Goal: Navigation & Orientation: Find specific page/section

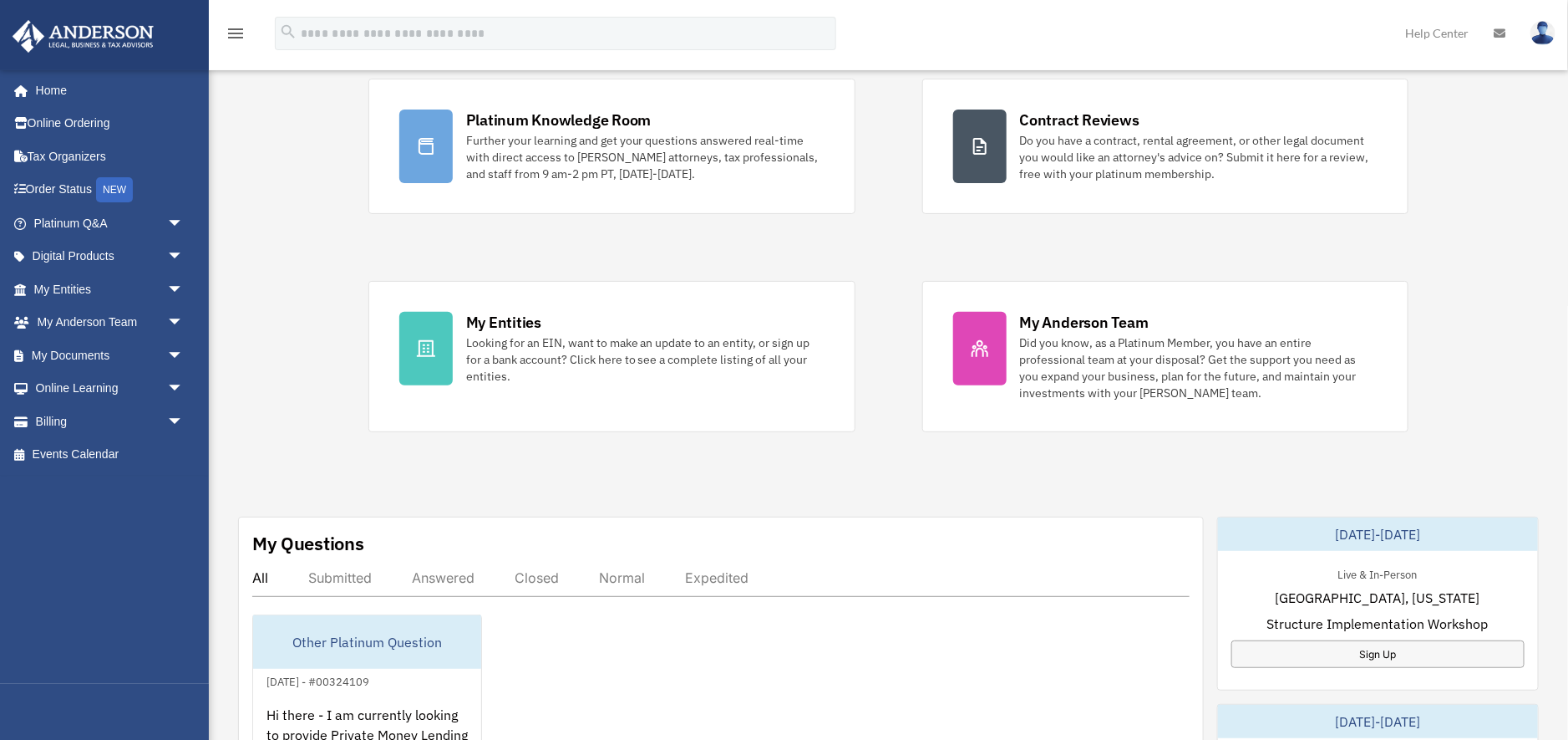
scroll to position [147, 0]
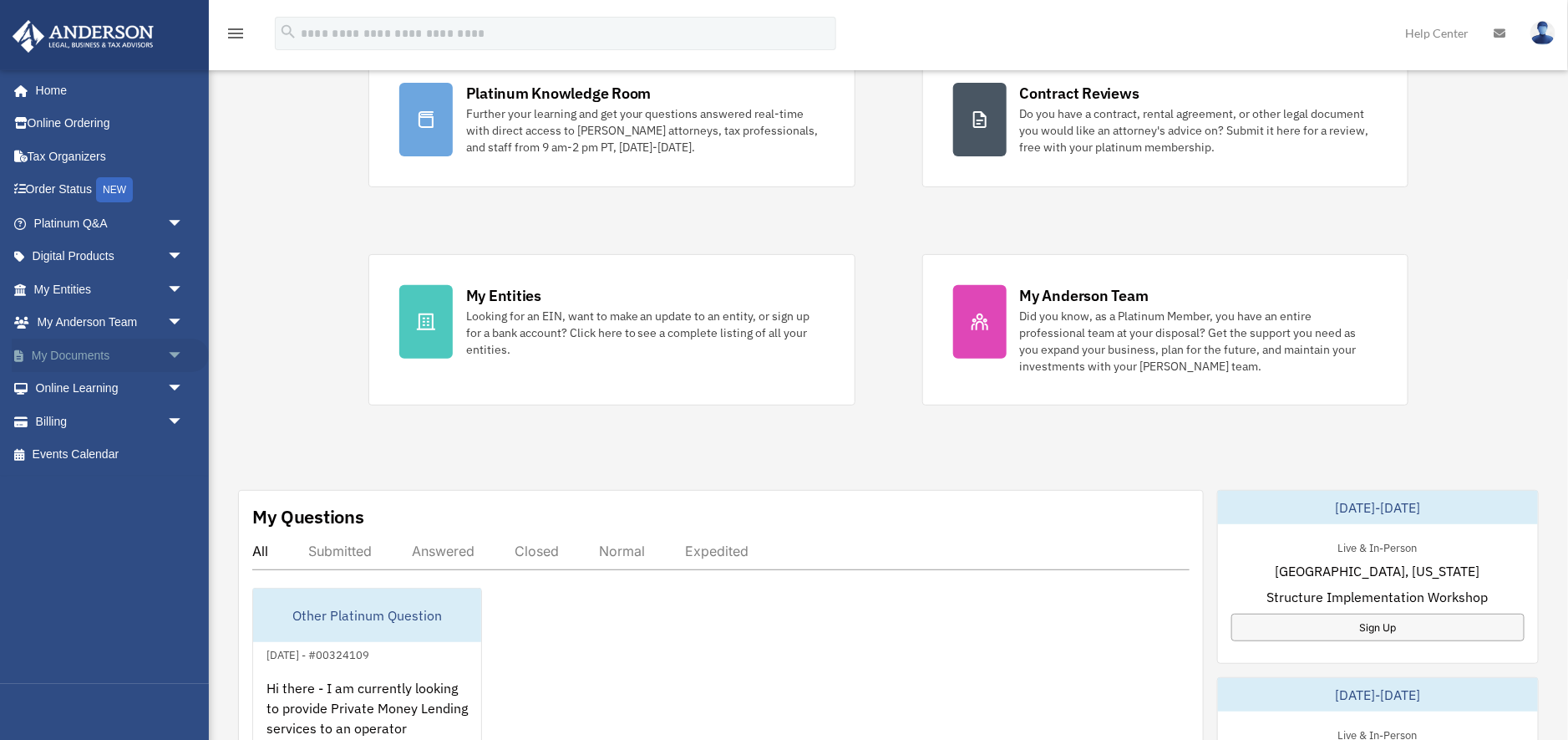
click at [117, 349] on link "My Documents arrow_drop_down" at bounding box center [110, 356] width 197 height 34
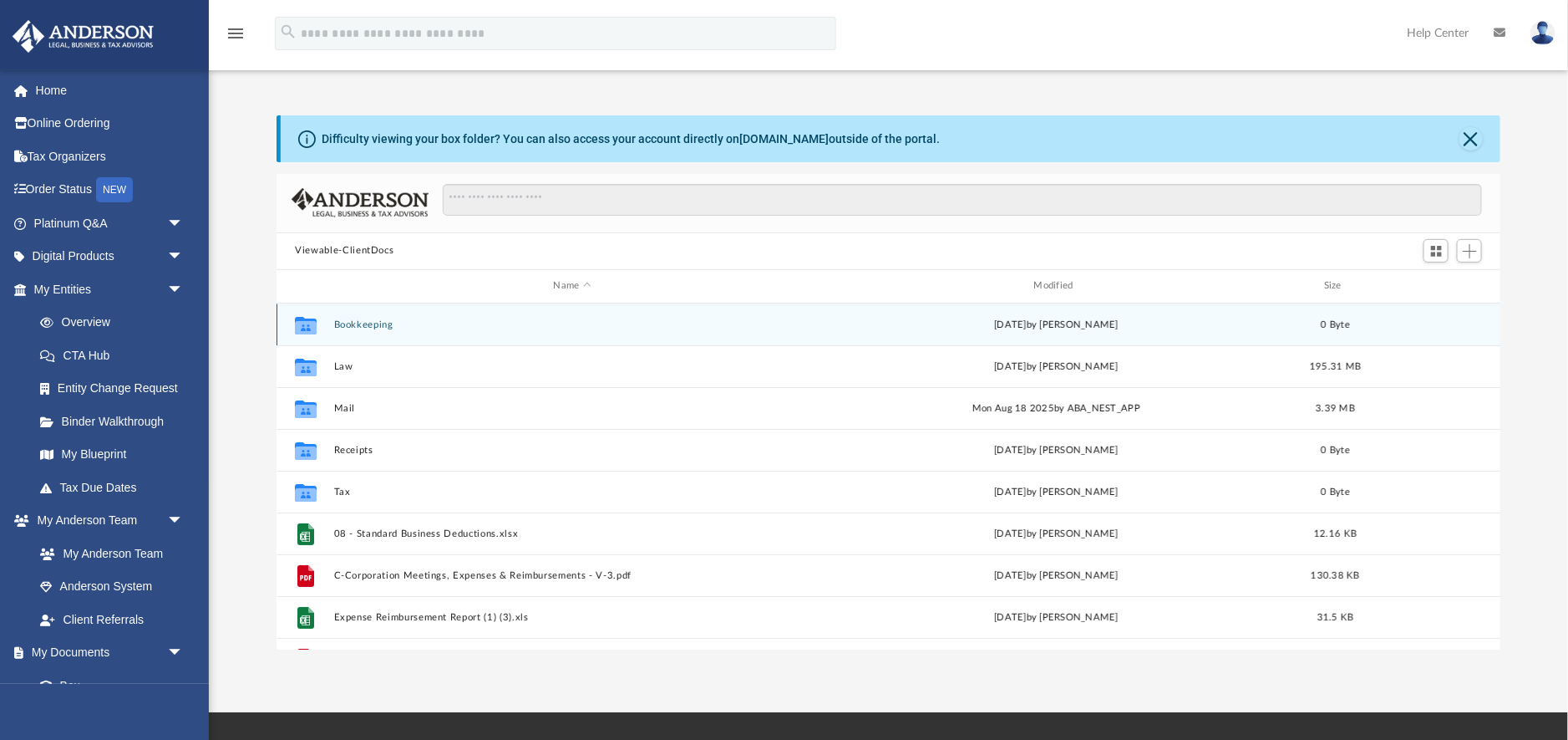
scroll to position [381, 1223]
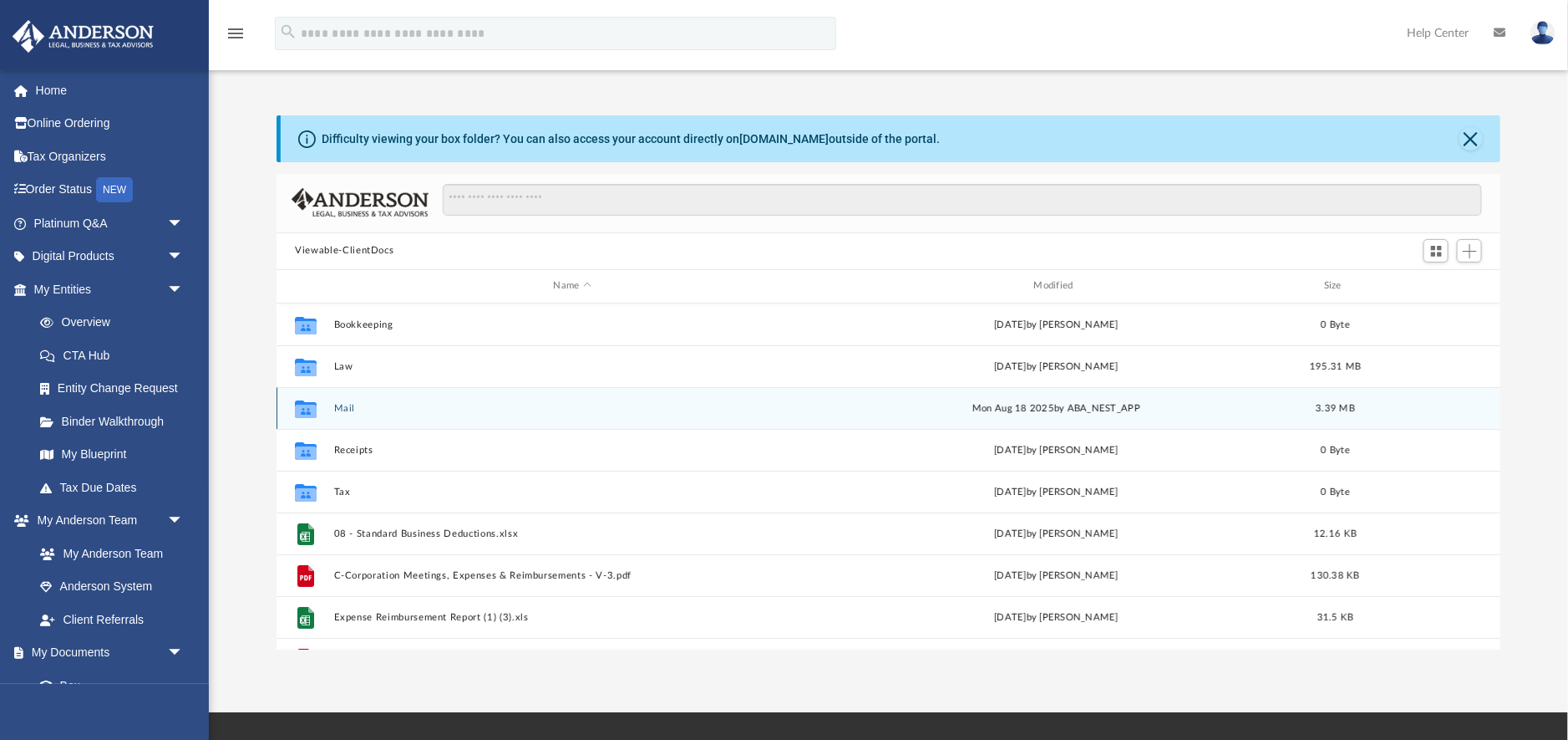
click at [348, 410] on button "Mail" at bounding box center [572, 409] width 477 height 11
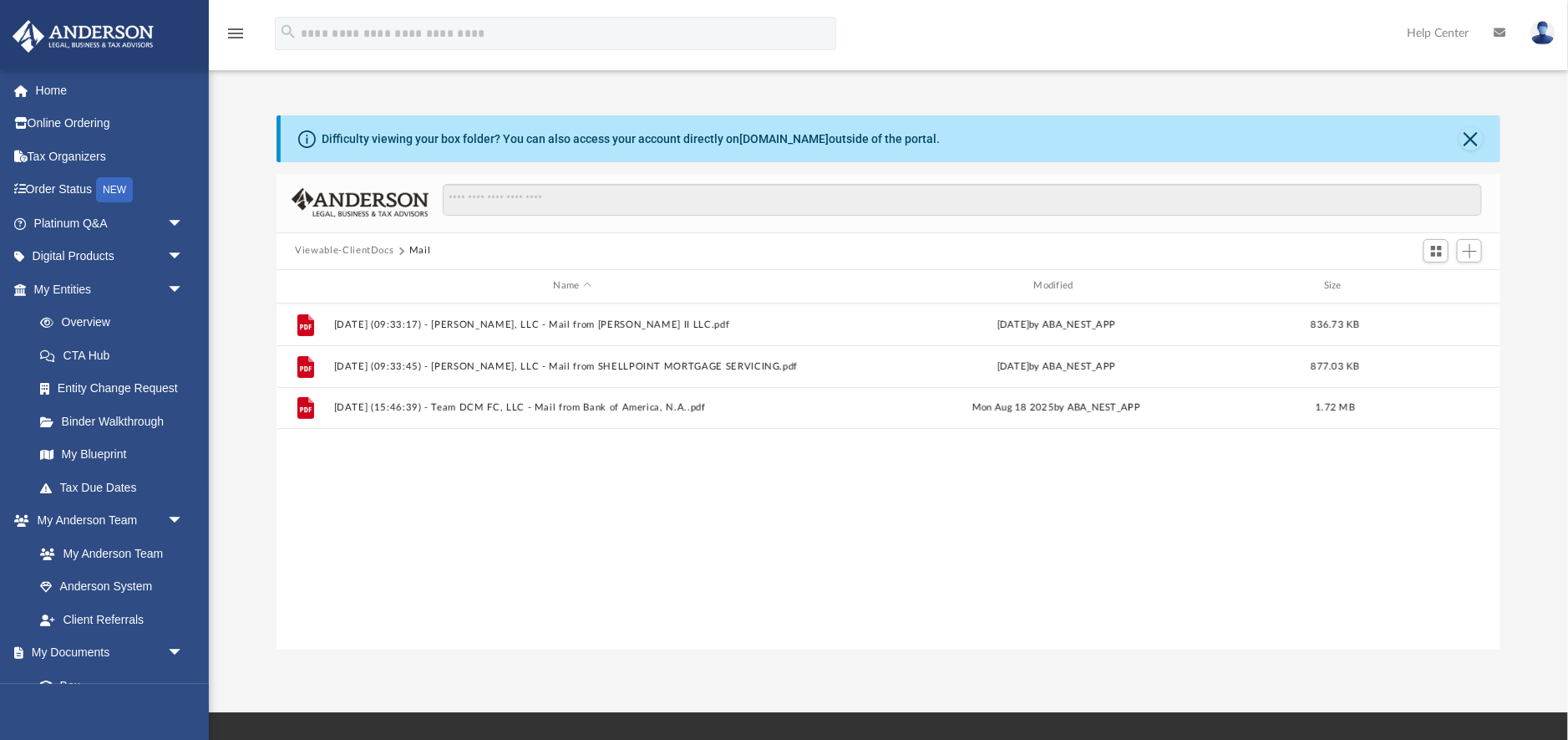
click at [349, 247] on button "Viewable-ClientDocs" at bounding box center [344, 251] width 99 height 15
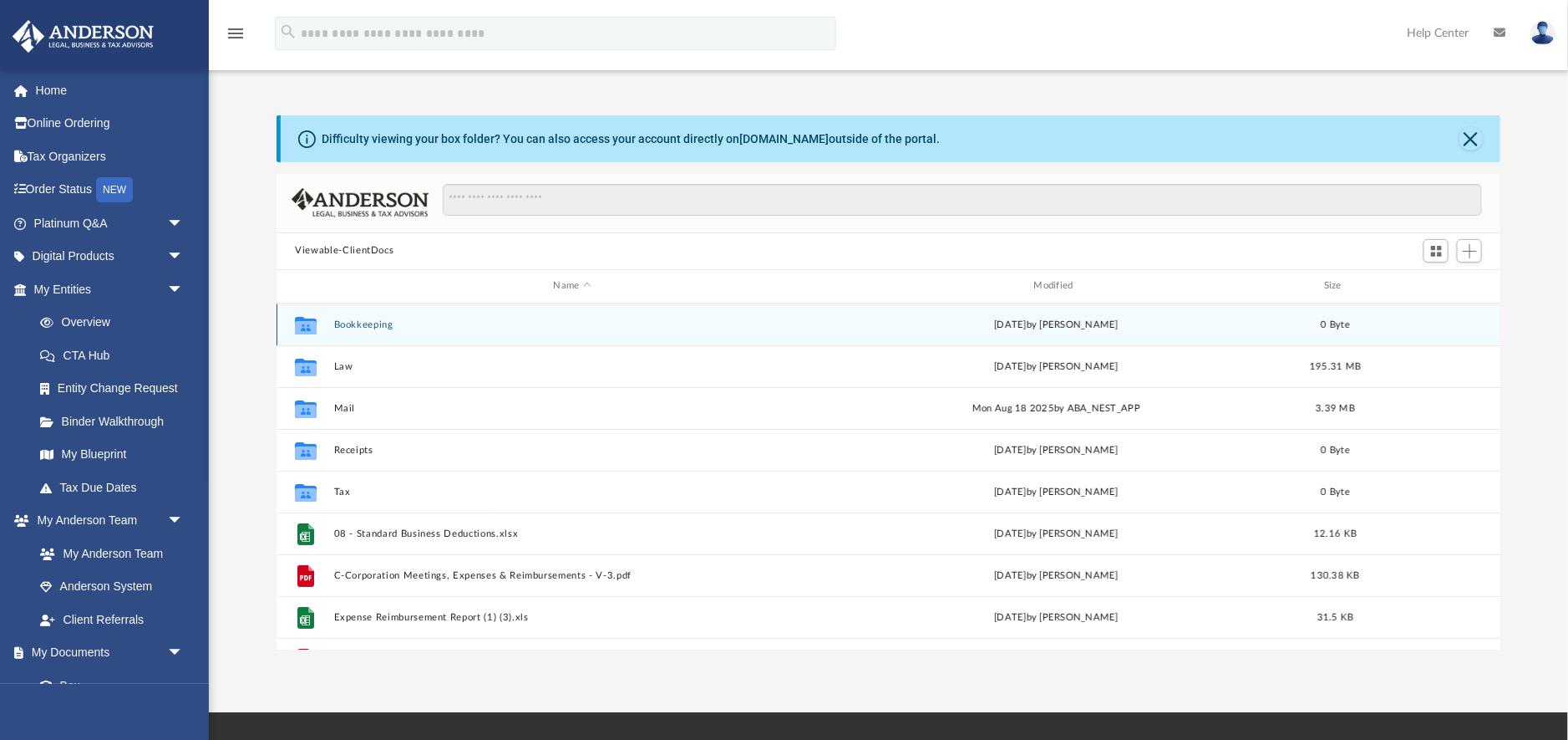
click at [360, 323] on button "Bookkeeping" at bounding box center [572, 325] width 477 height 11
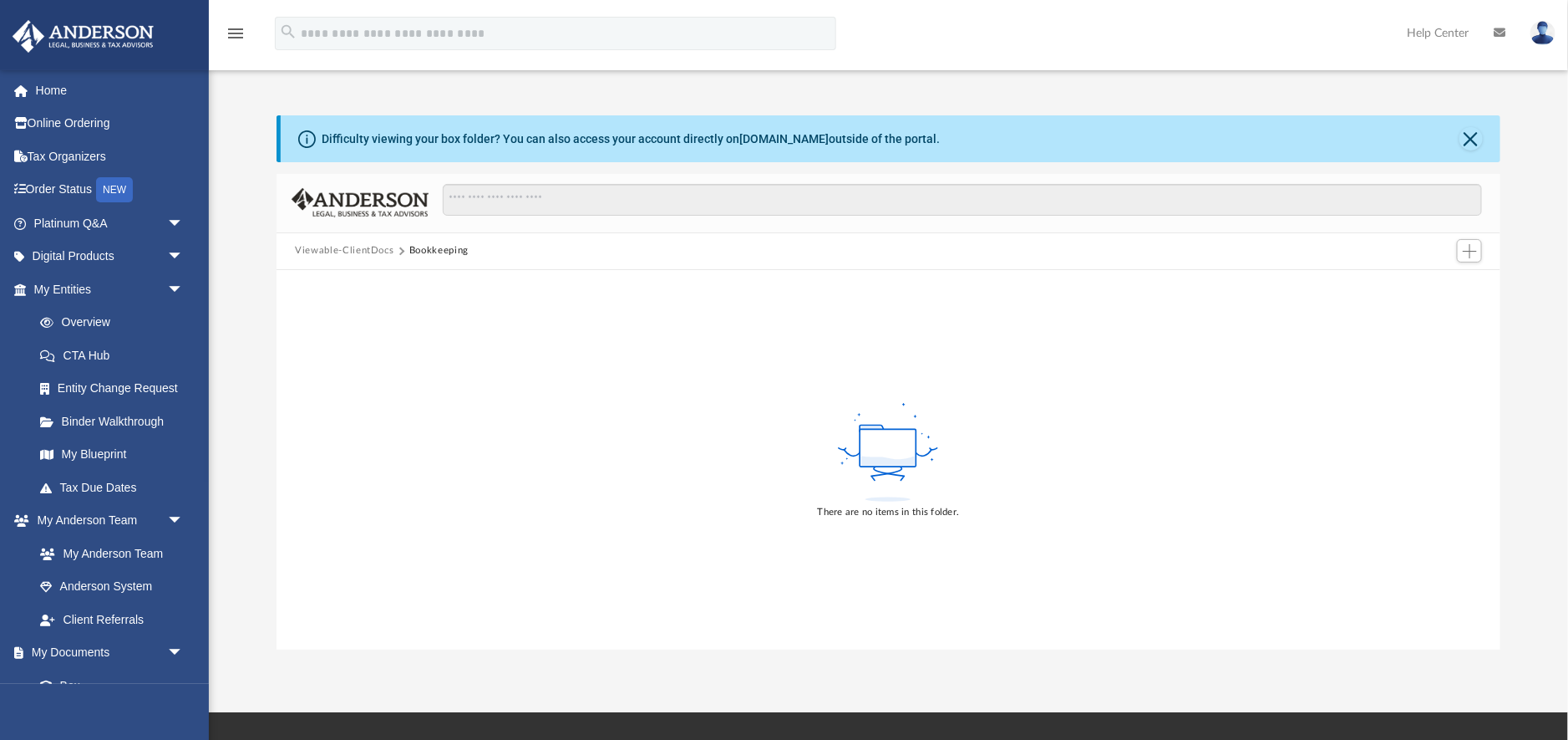
click at [351, 247] on button "Viewable-ClientDocs" at bounding box center [344, 251] width 99 height 15
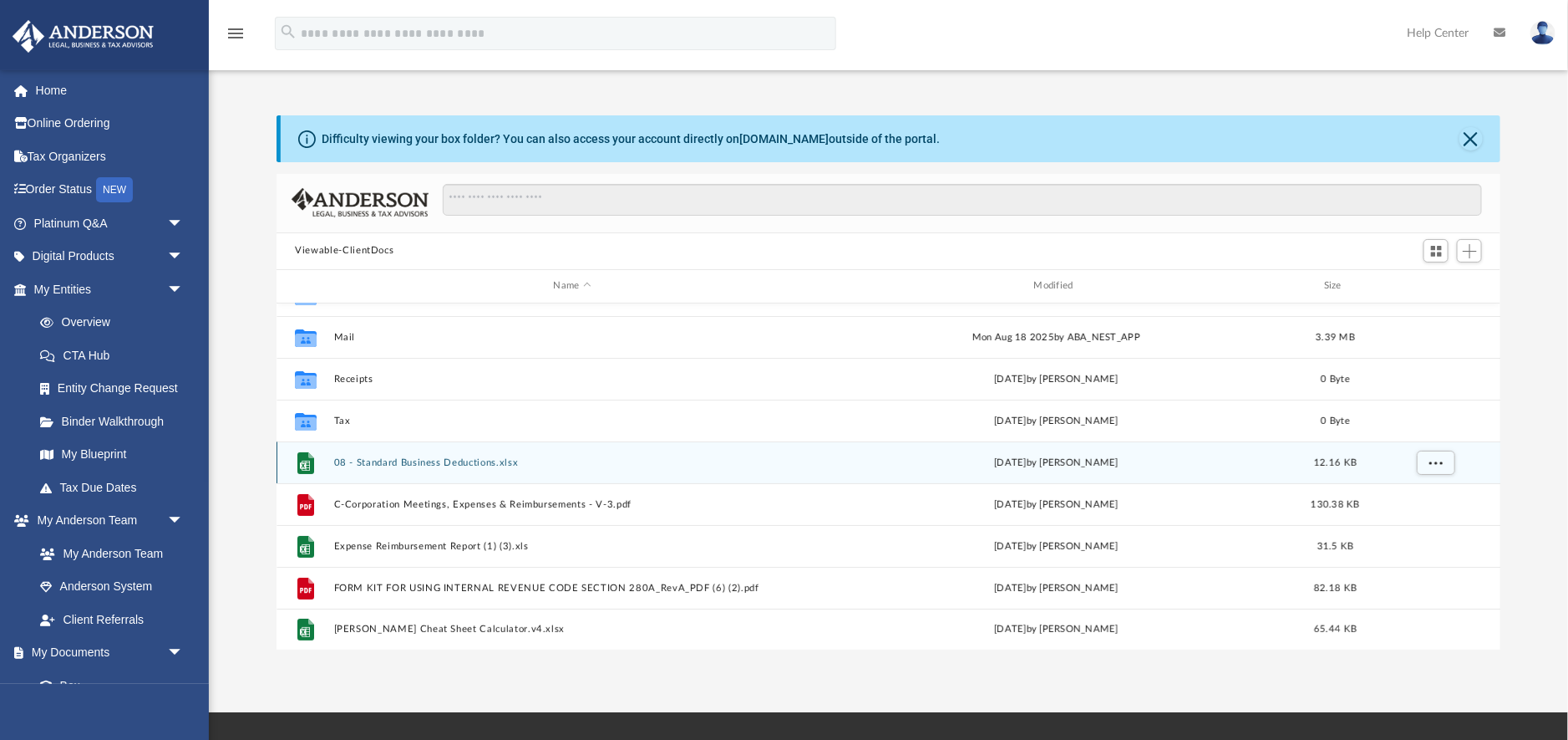
scroll to position [0, 0]
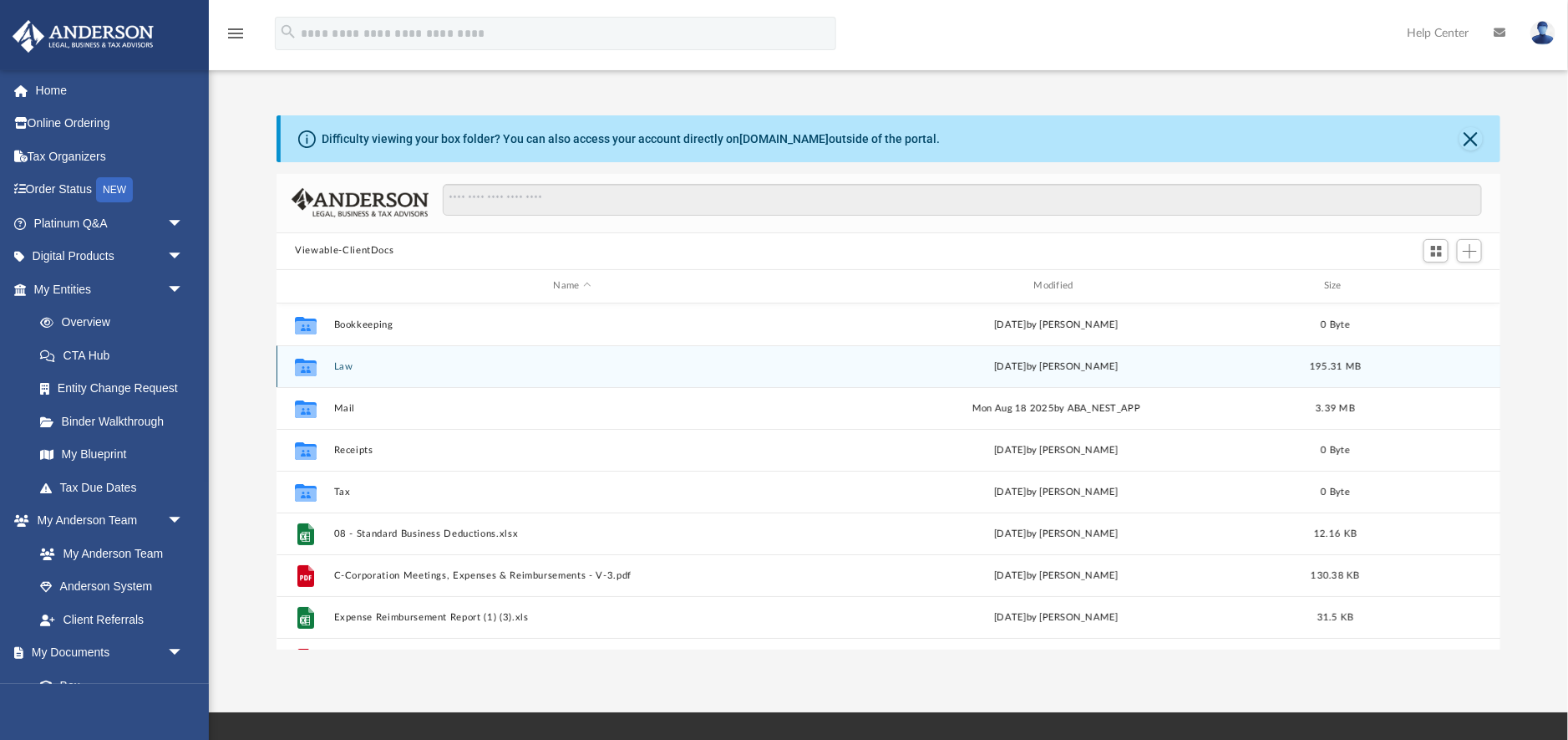
click at [346, 372] on div "Collaborated Folder Law Thu Aug 7 2025 by Torrie Dickens 195.31 MB" at bounding box center [889, 366] width 1224 height 42
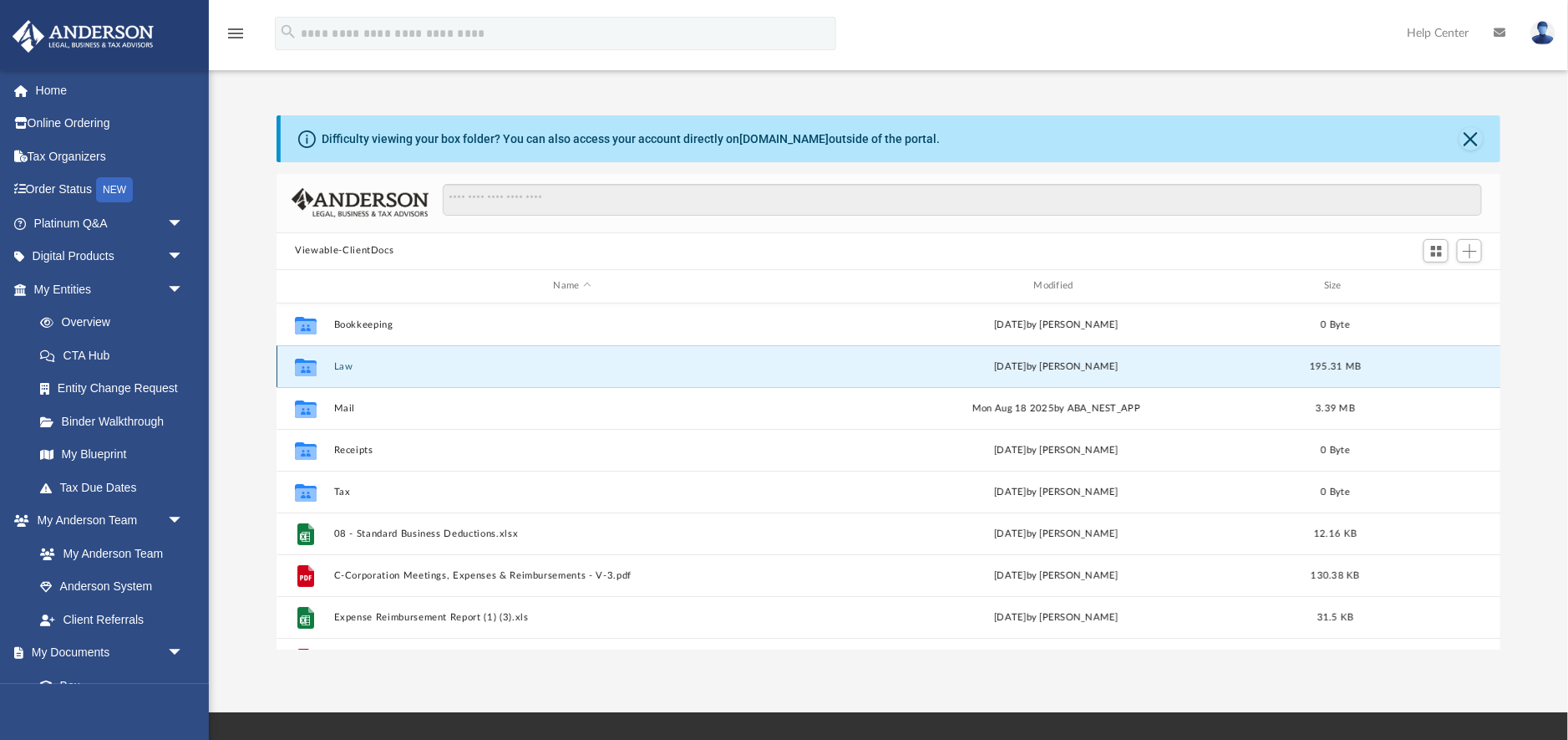
click at [344, 369] on button "Law" at bounding box center [572, 367] width 477 height 11
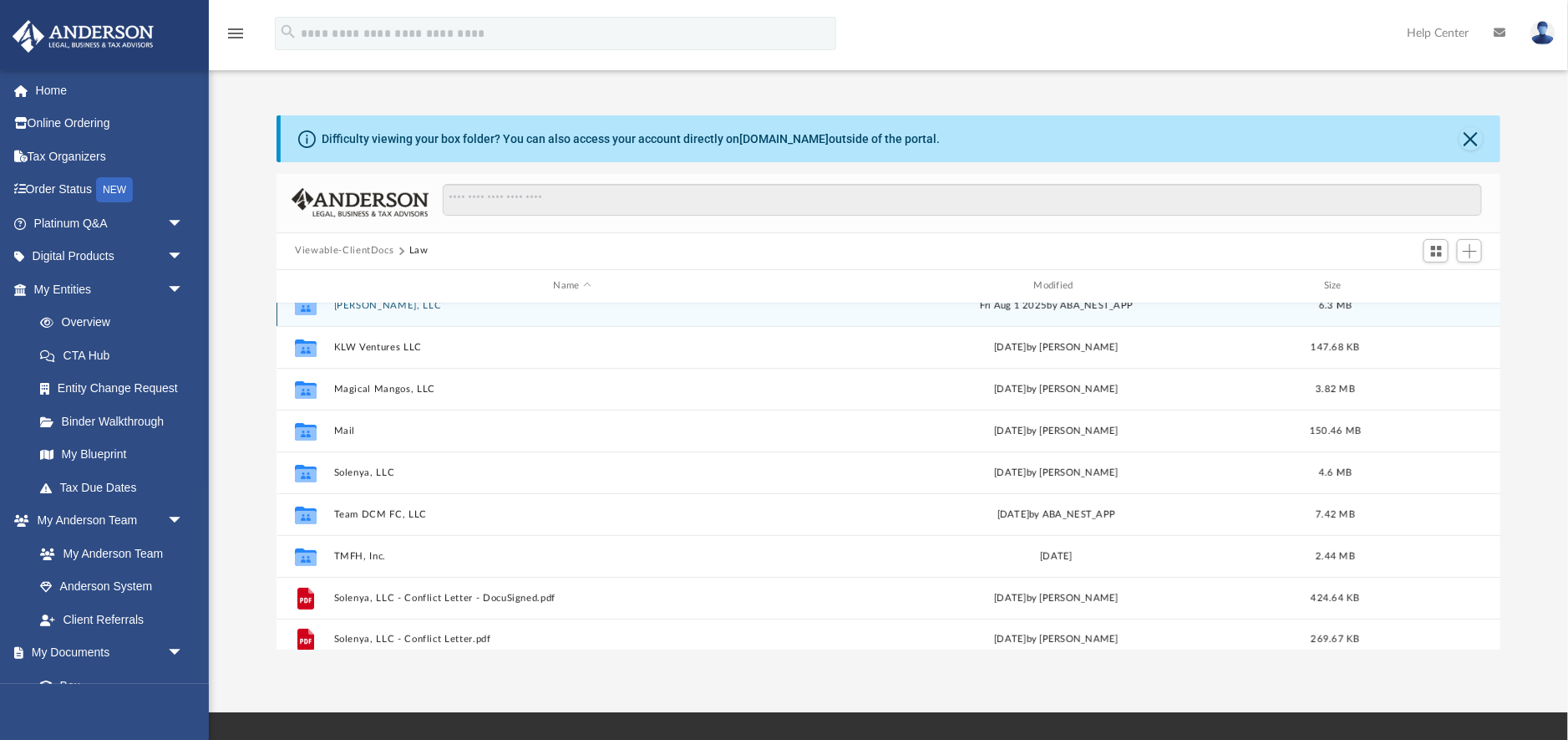
scroll to position [238, 0]
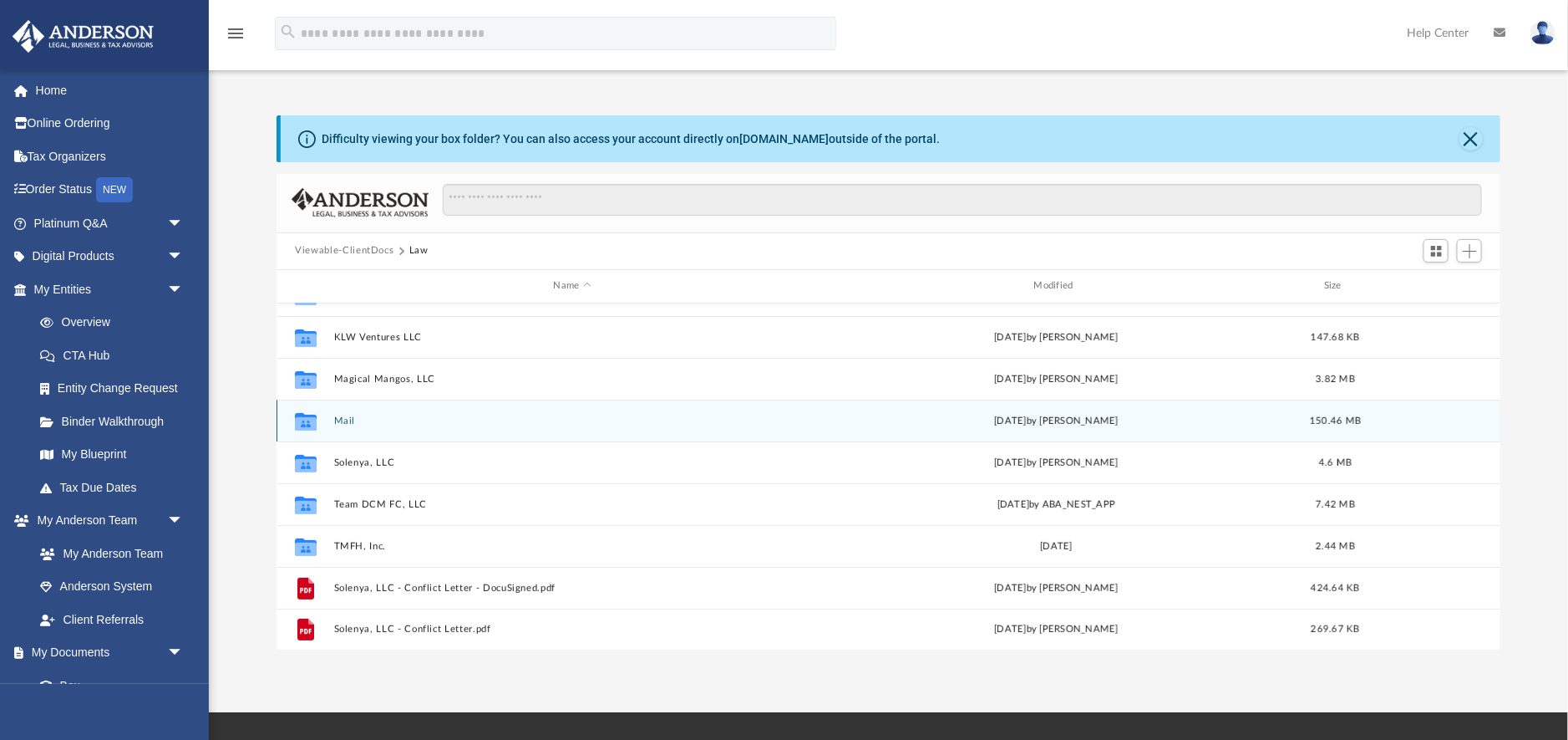
click at [349, 421] on button "Mail" at bounding box center [572, 421] width 477 height 11
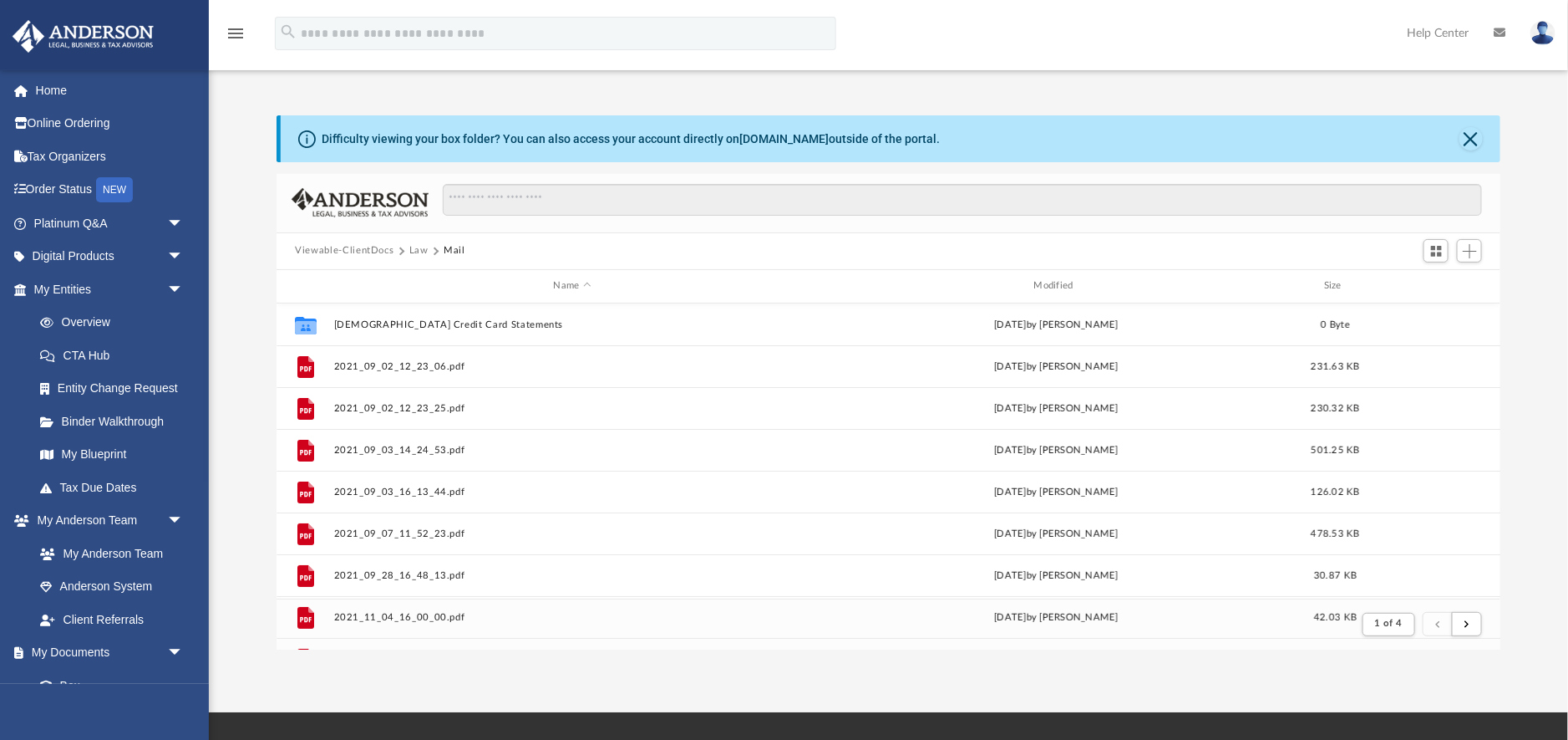
scroll to position [0, 1]
click at [340, 255] on button "Viewable-ClientDocs" at bounding box center [344, 251] width 99 height 15
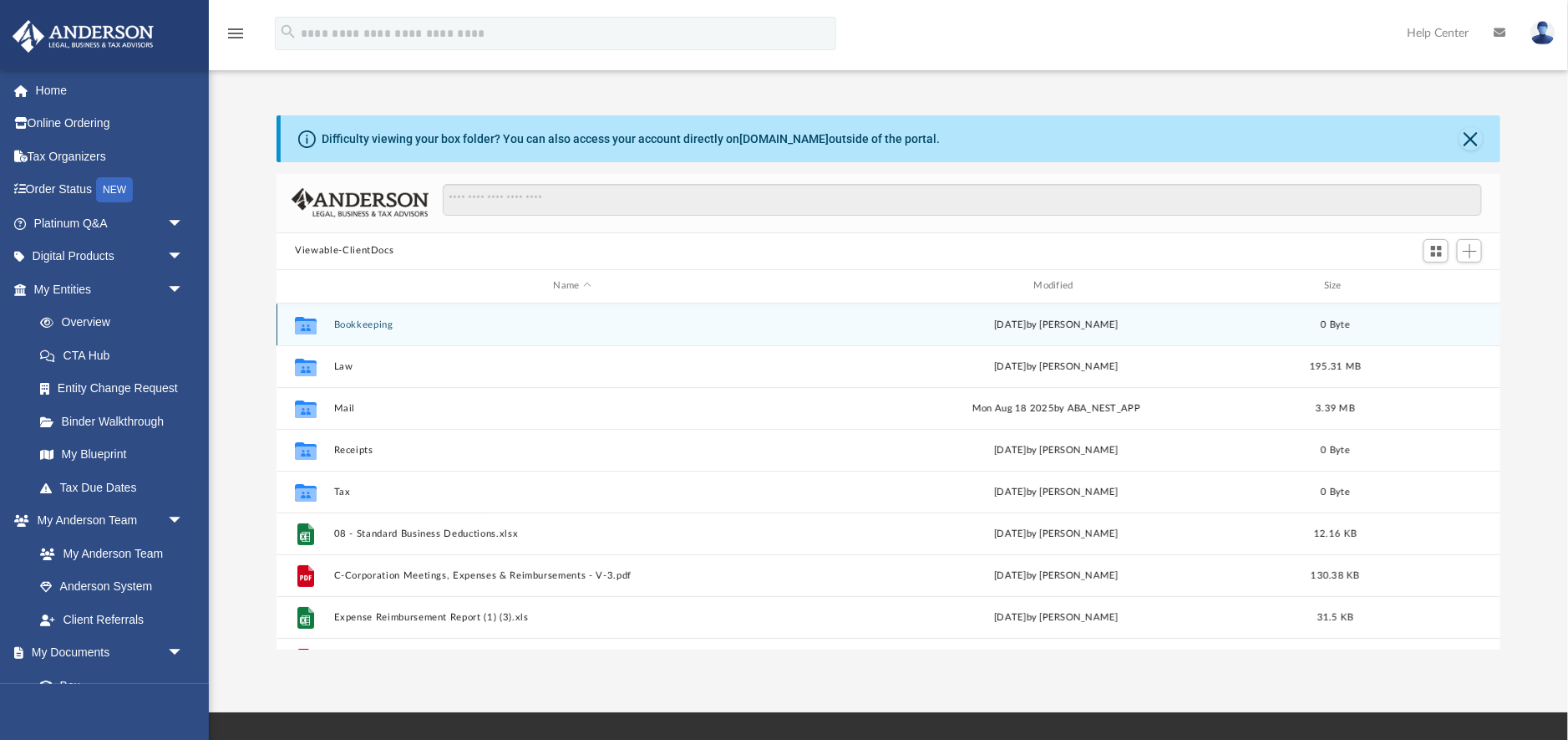
scroll to position [381, 1223]
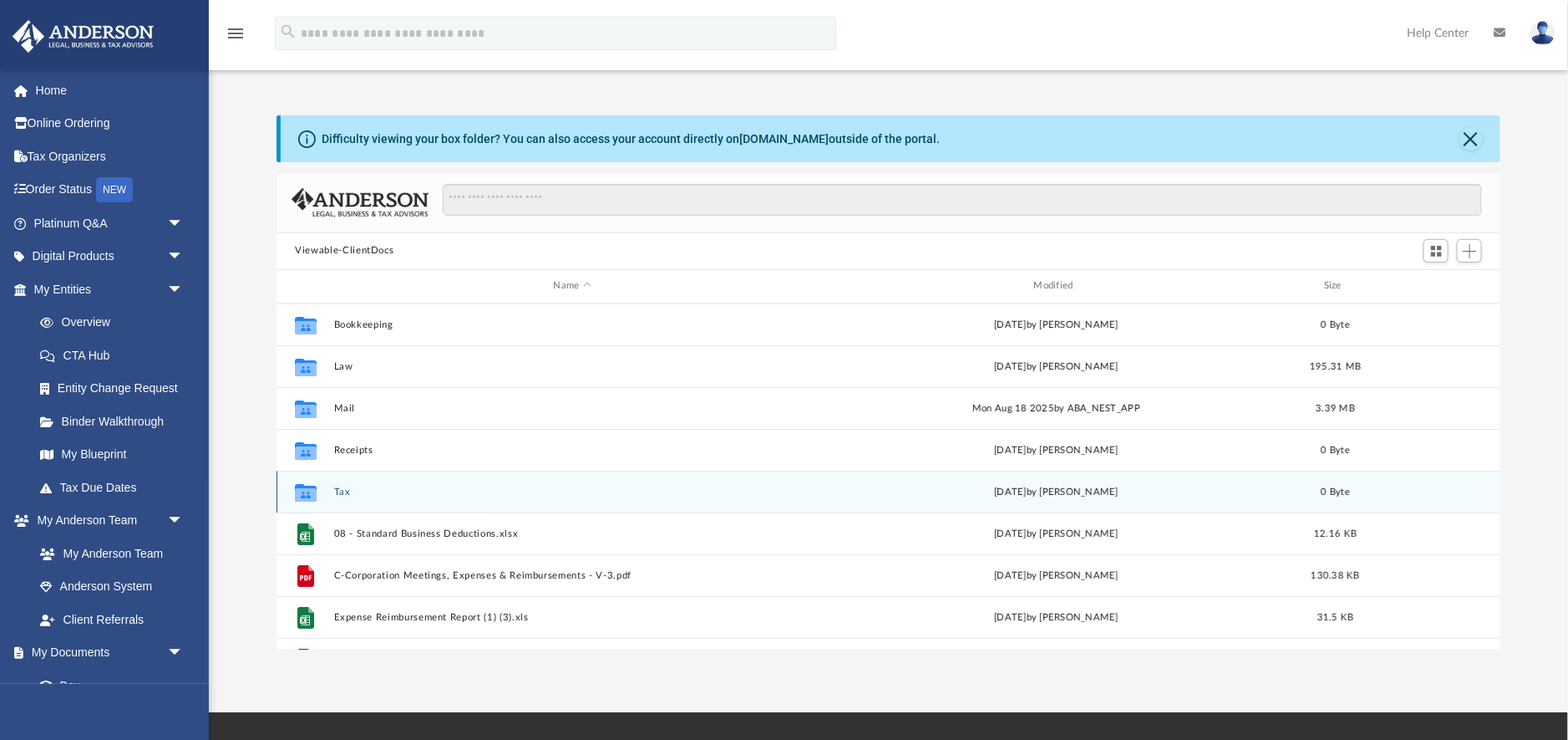
click at [339, 491] on button "Tax" at bounding box center [572, 492] width 477 height 11
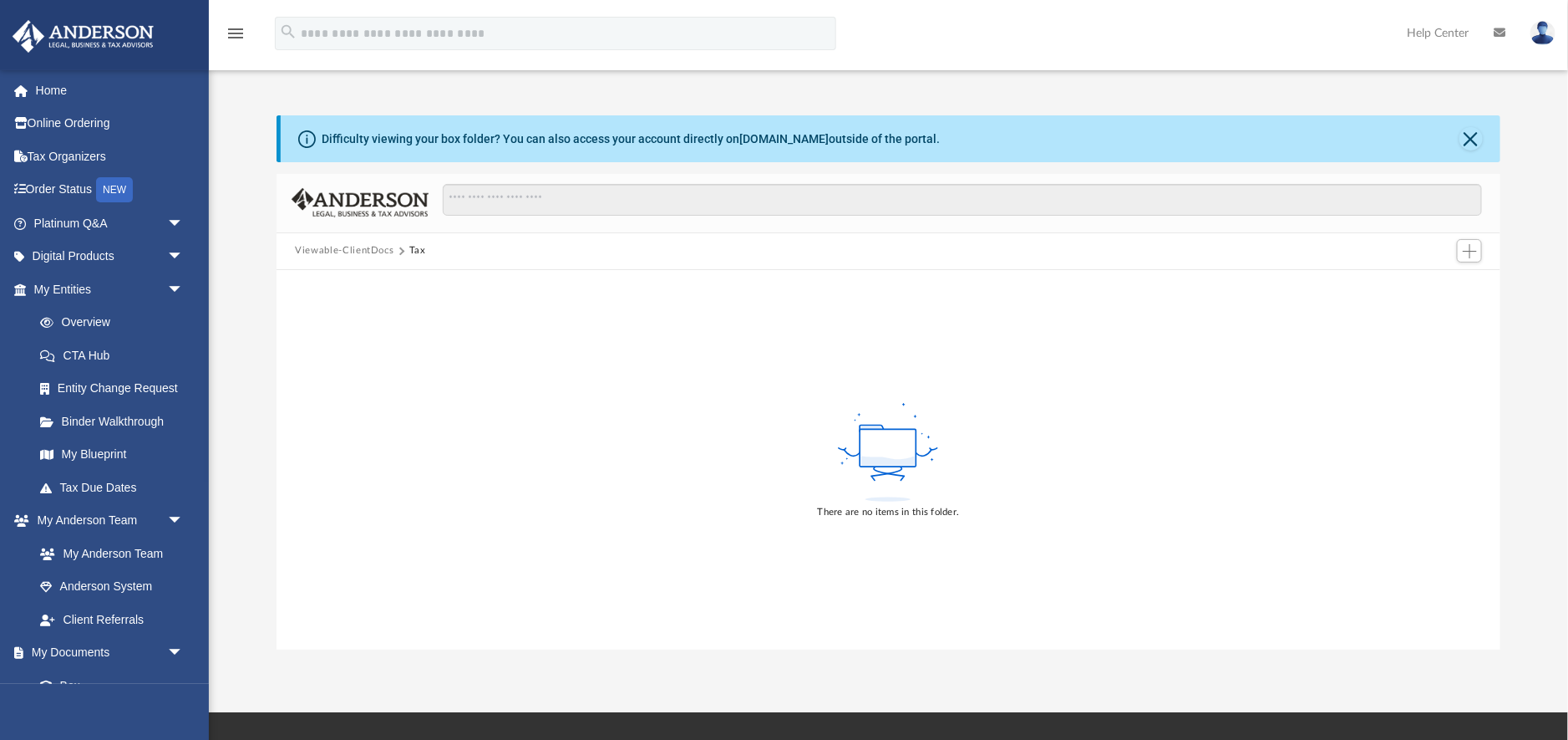
click at [331, 244] on button "Viewable-ClientDocs" at bounding box center [344, 251] width 99 height 15
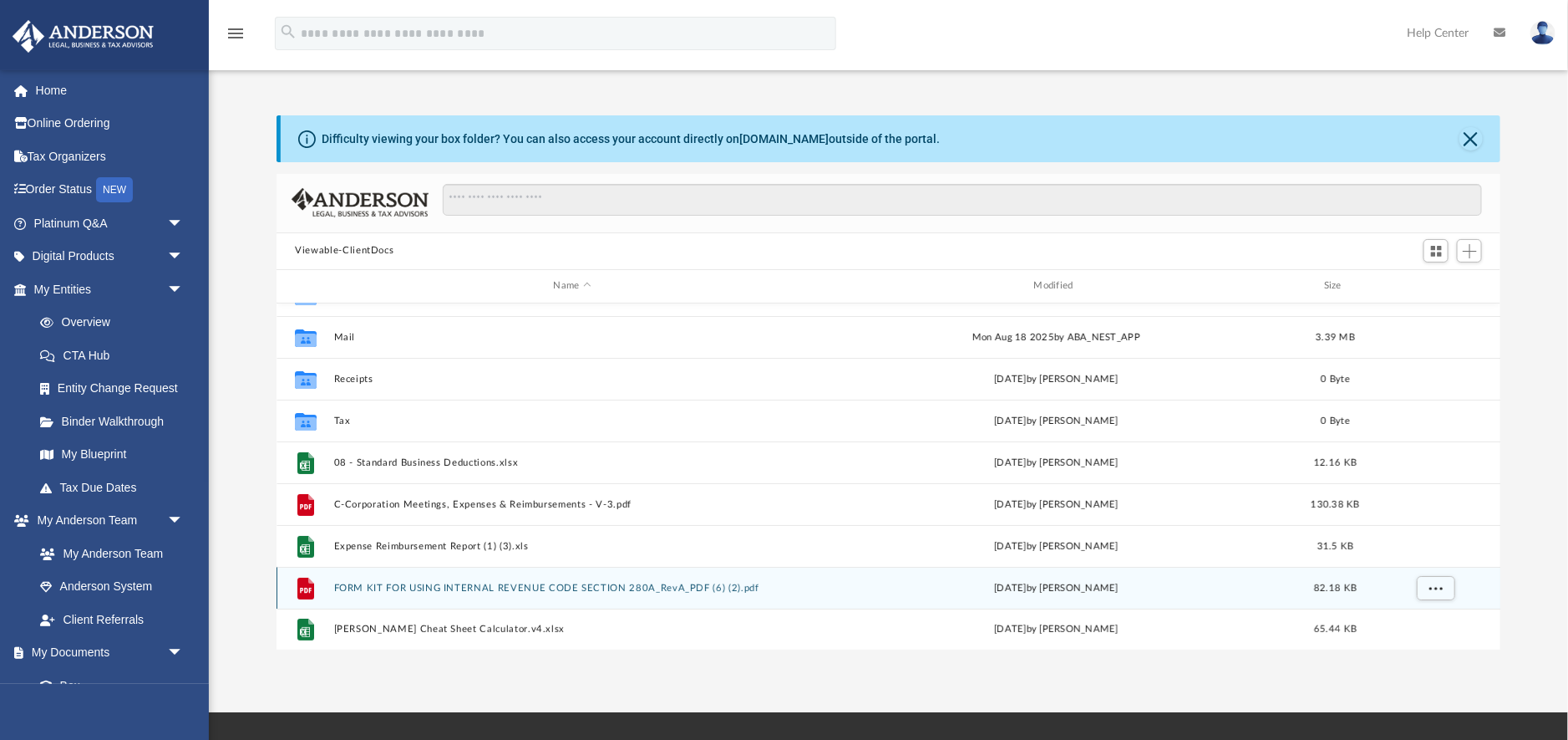
scroll to position [0, 0]
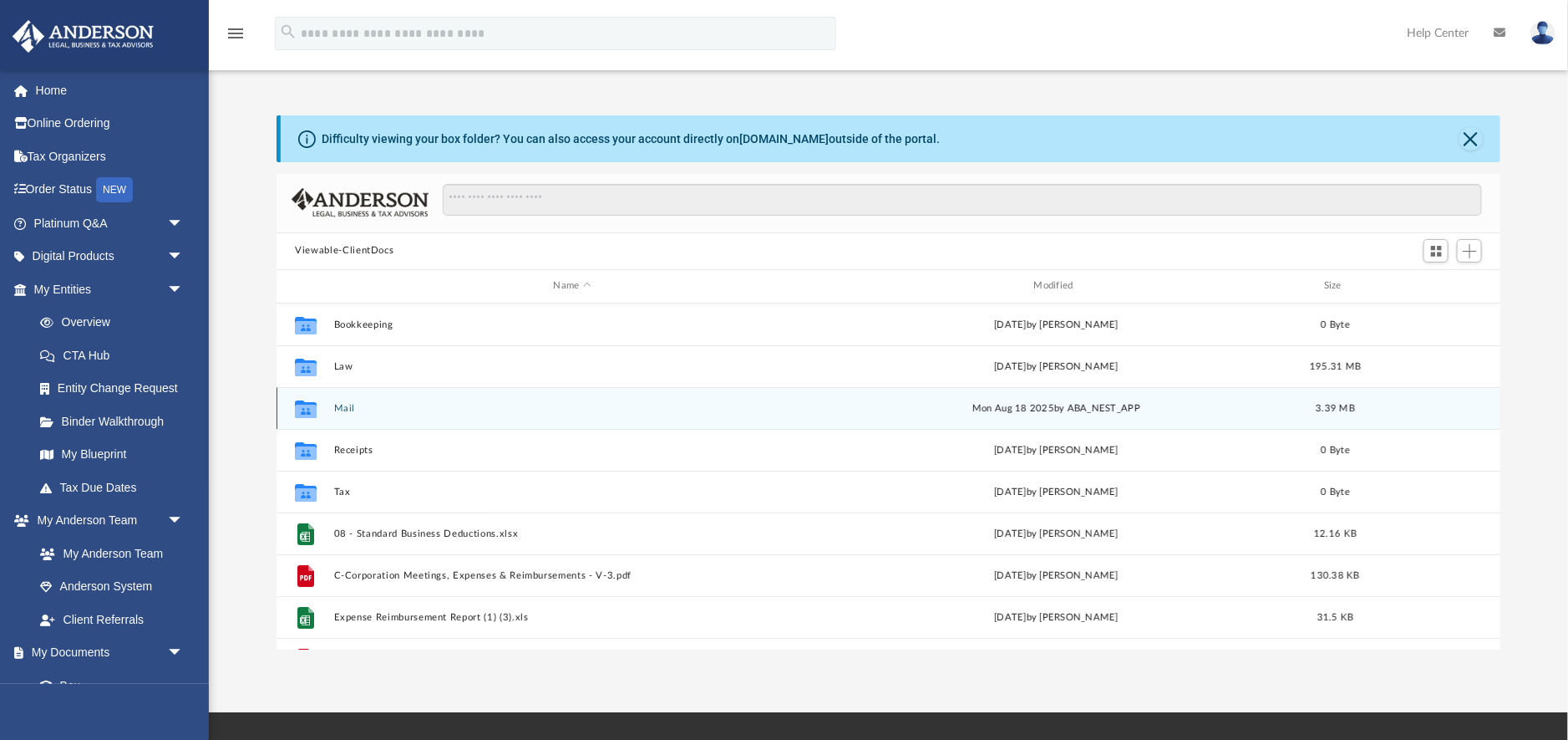
click at [336, 407] on button "Mail" at bounding box center [572, 409] width 477 height 11
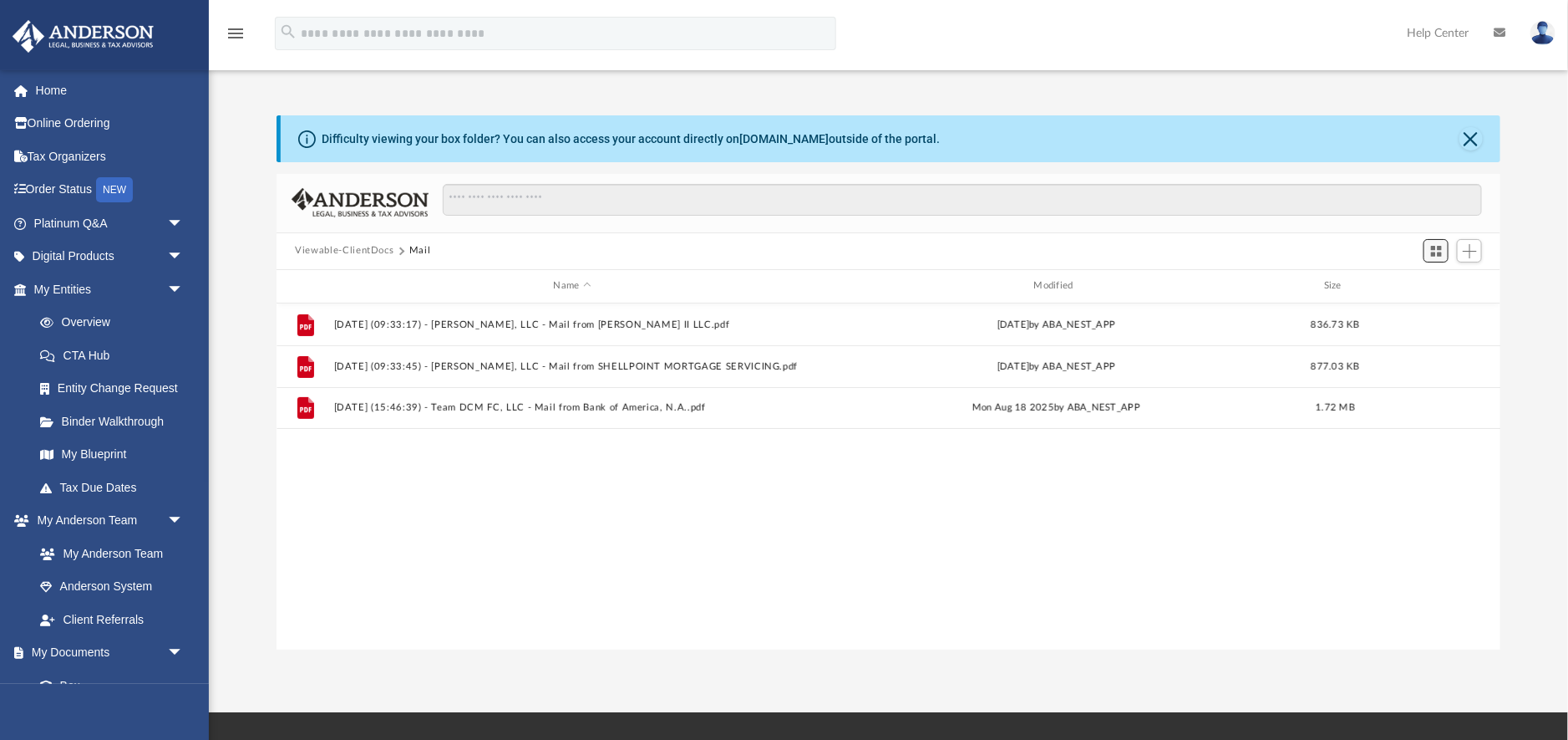
click at [1434, 248] on span "Switch to Grid View" at bounding box center [1436, 251] width 14 height 14
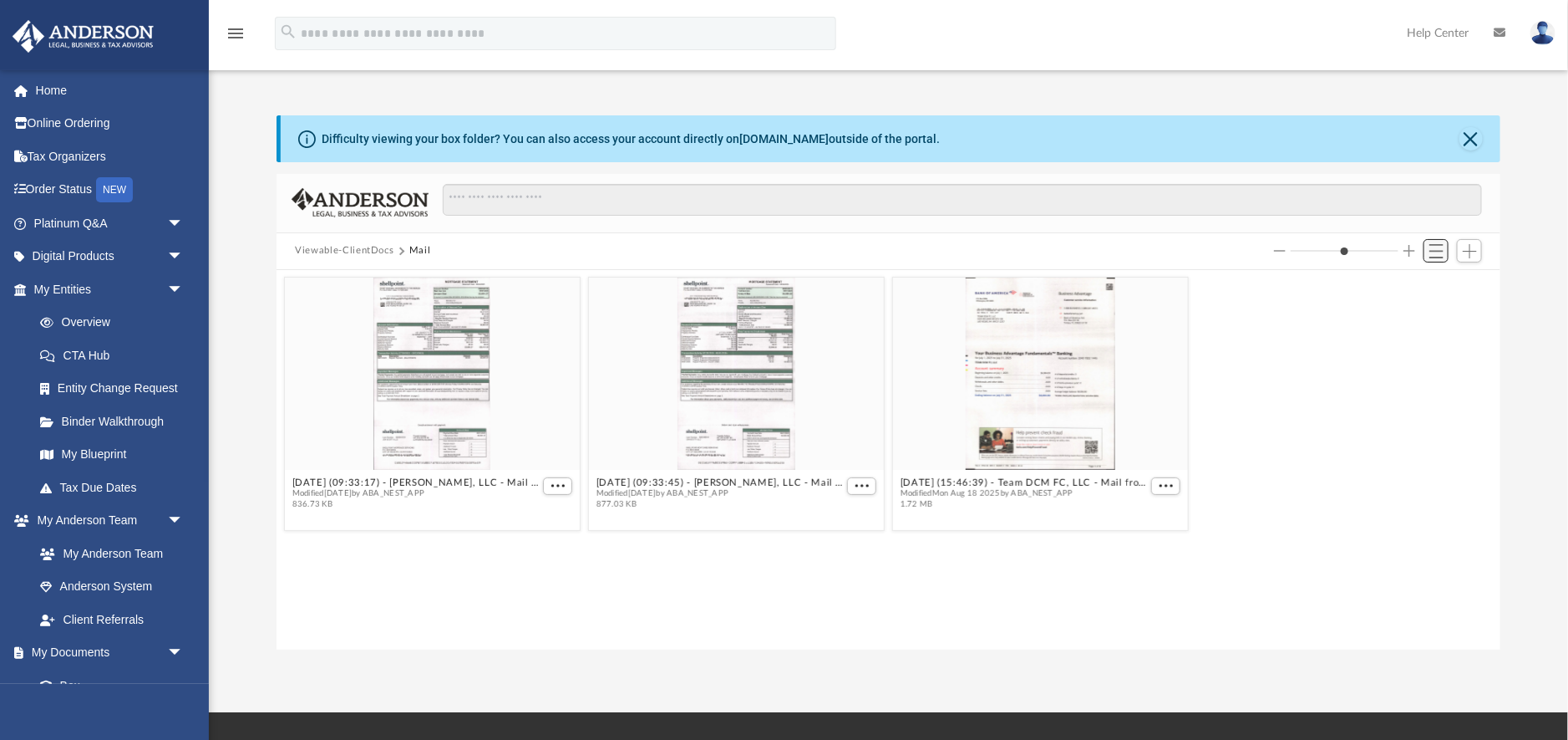
scroll to position [381, 1223]
click at [1445, 253] on button "Switch to List View" at bounding box center [1436, 250] width 25 height 23
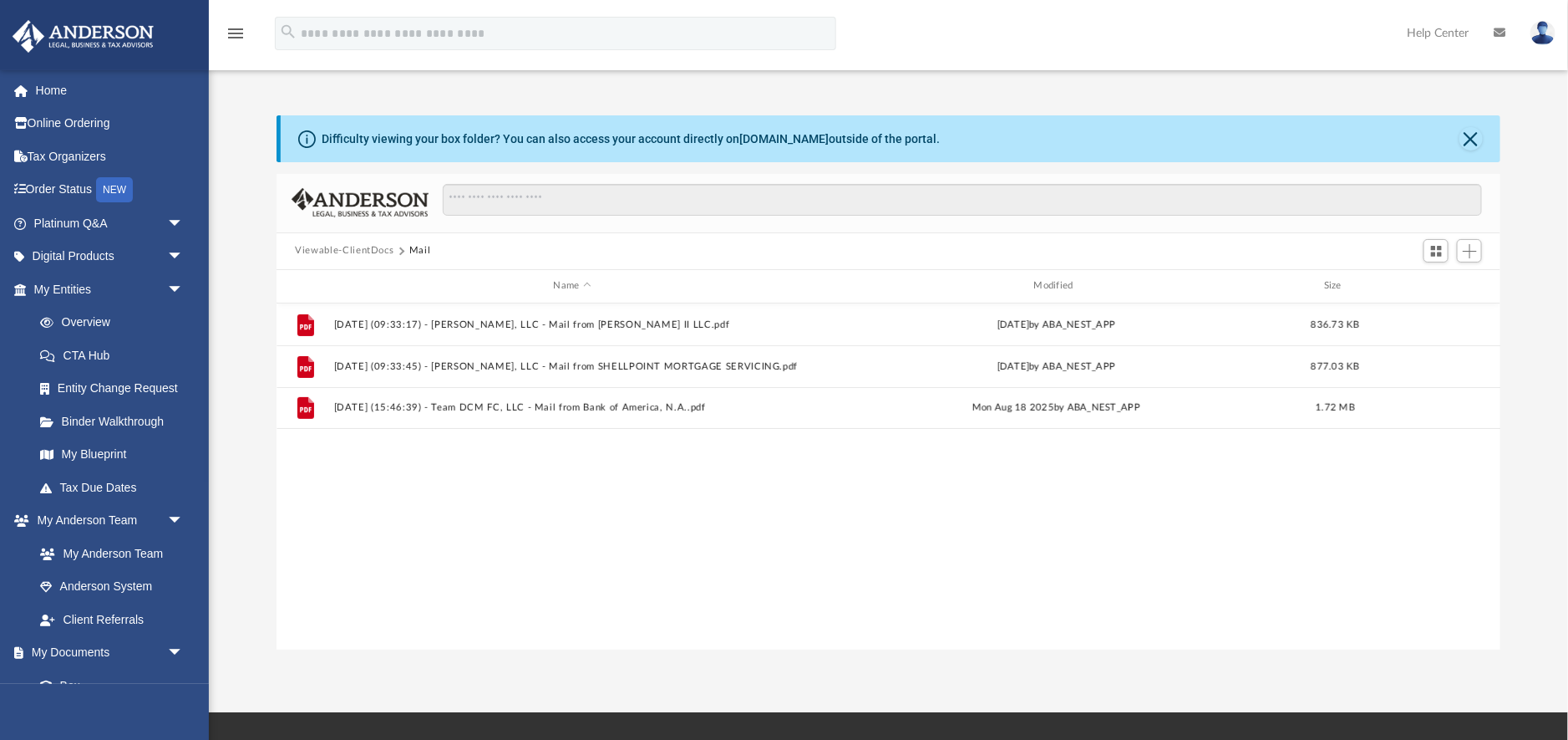
click at [373, 251] on button "Viewable-ClientDocs" at bounding box center [344, 251] width 99 height 15
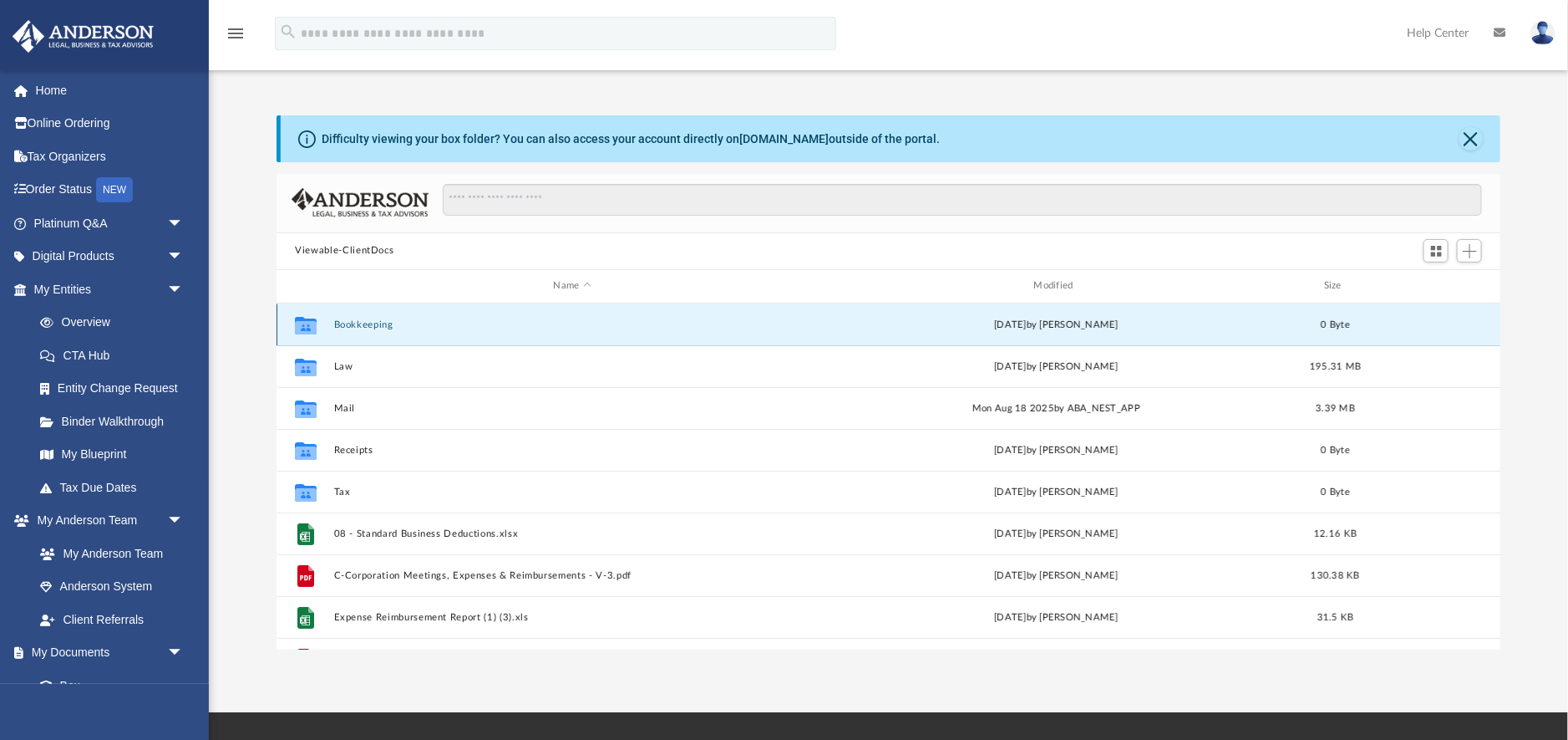
click at [368, 326] on button "Bookkeeping" at bounding box center [572, 325] width 477 height 11
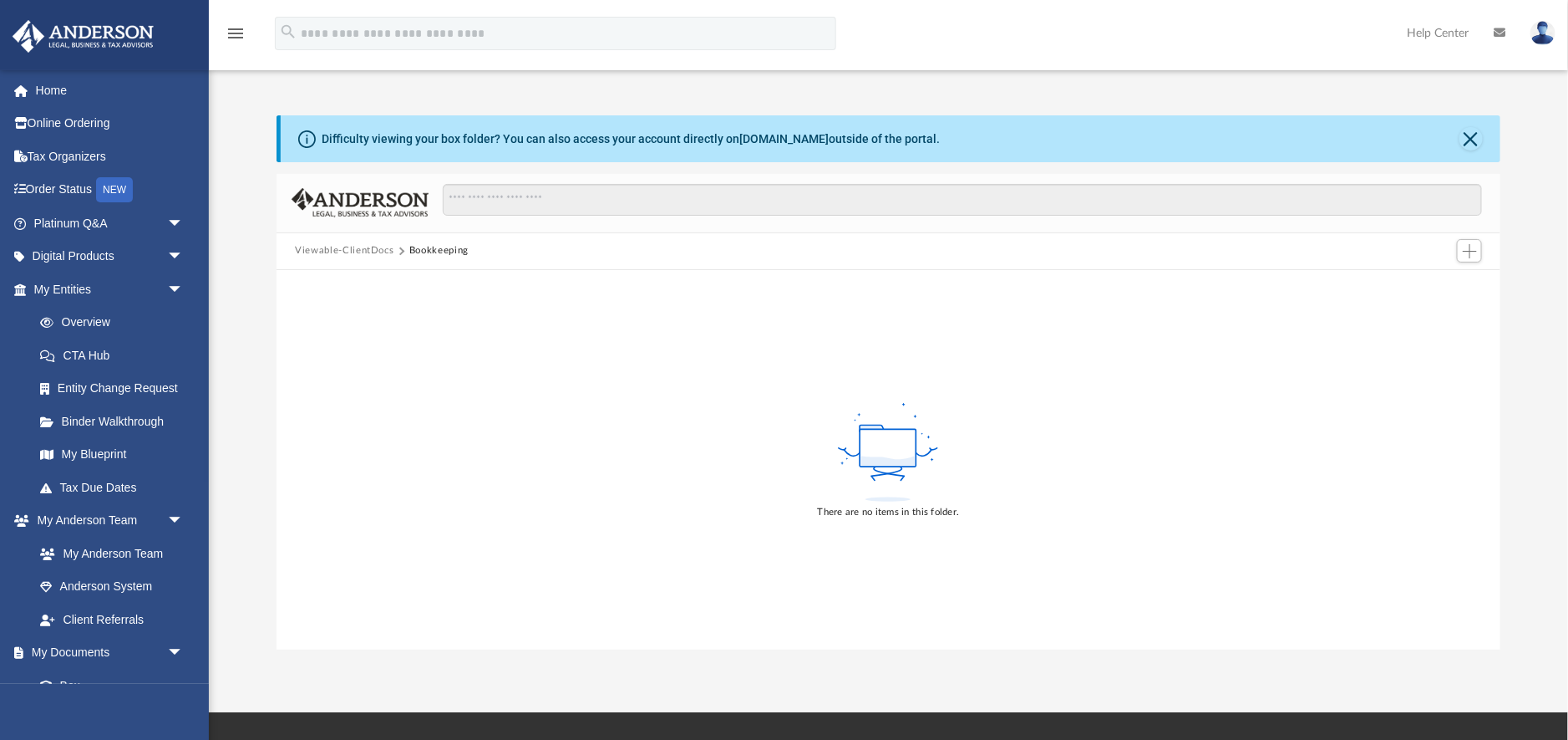
click at [346, 246] on button "Viewable-ClientDocs" at bounding box center [344, 251] width 99 height 15
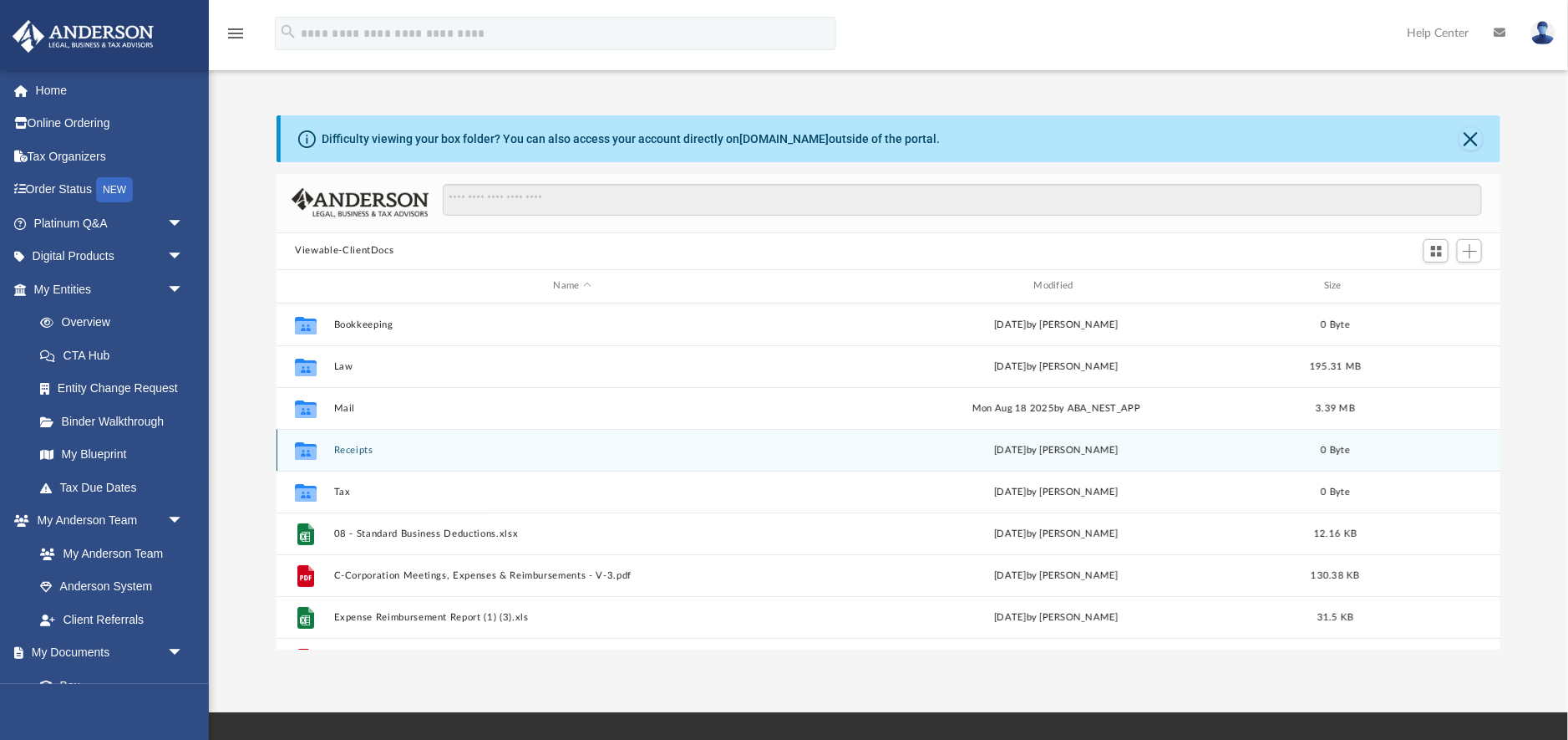
click at [351, 451] on button "Receipts" at bounding box center [572, 451] width 477 height 11
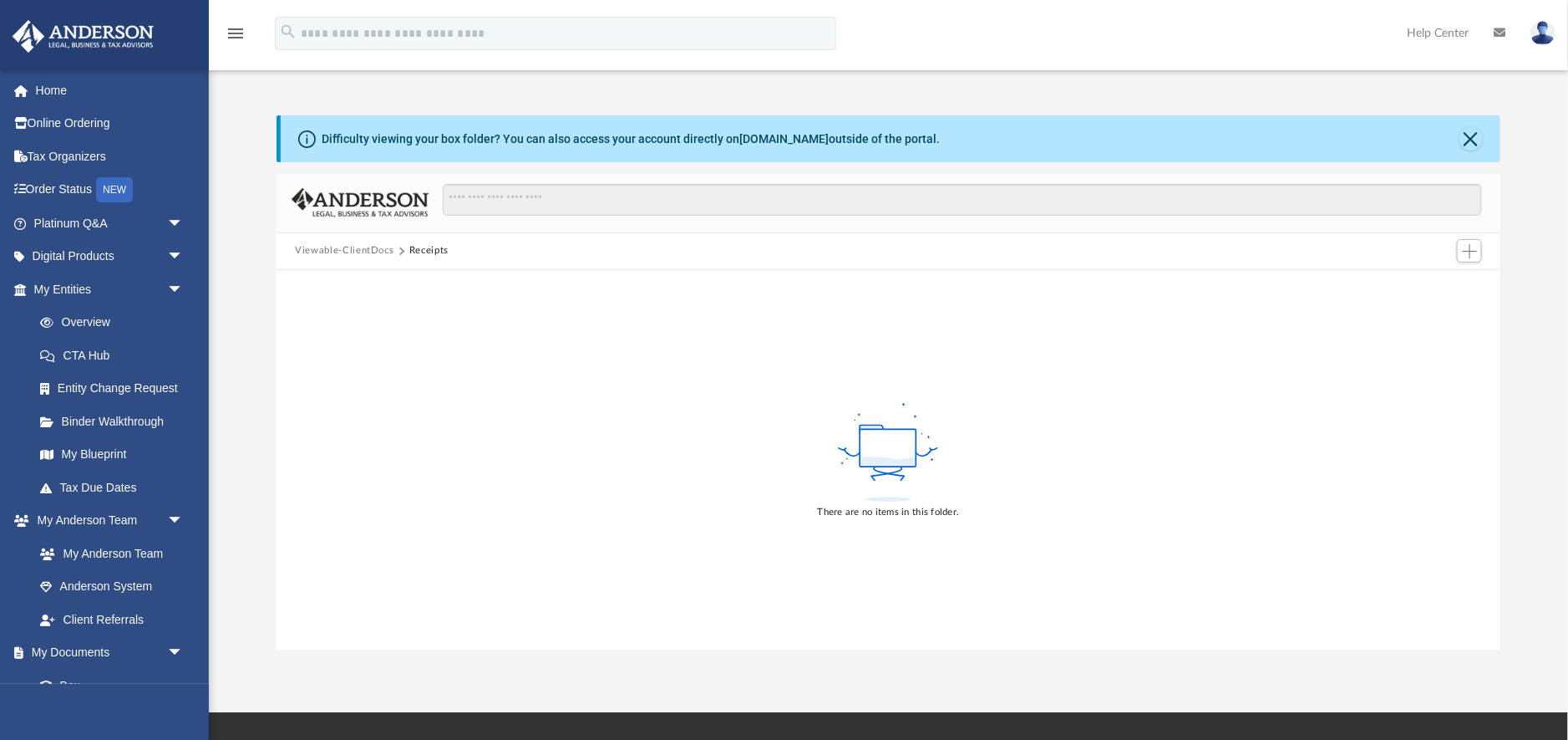
click at [353, 249] on button "Viewable-ClientDocs" at bounding box center [344, 251] width 99 height 15
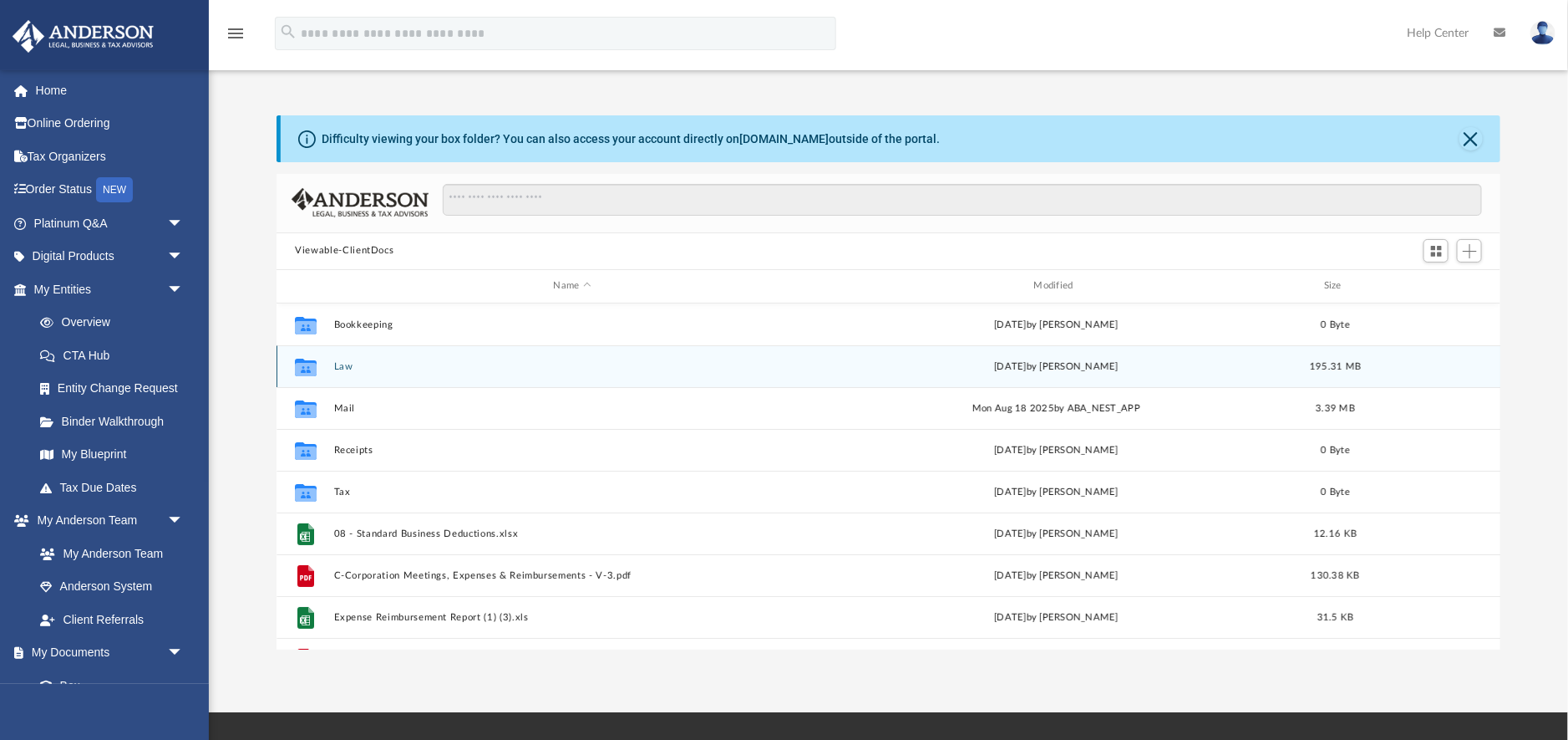
click at [337, 366] on button "Law" at bounding box center [572, 367] width 477 height 11
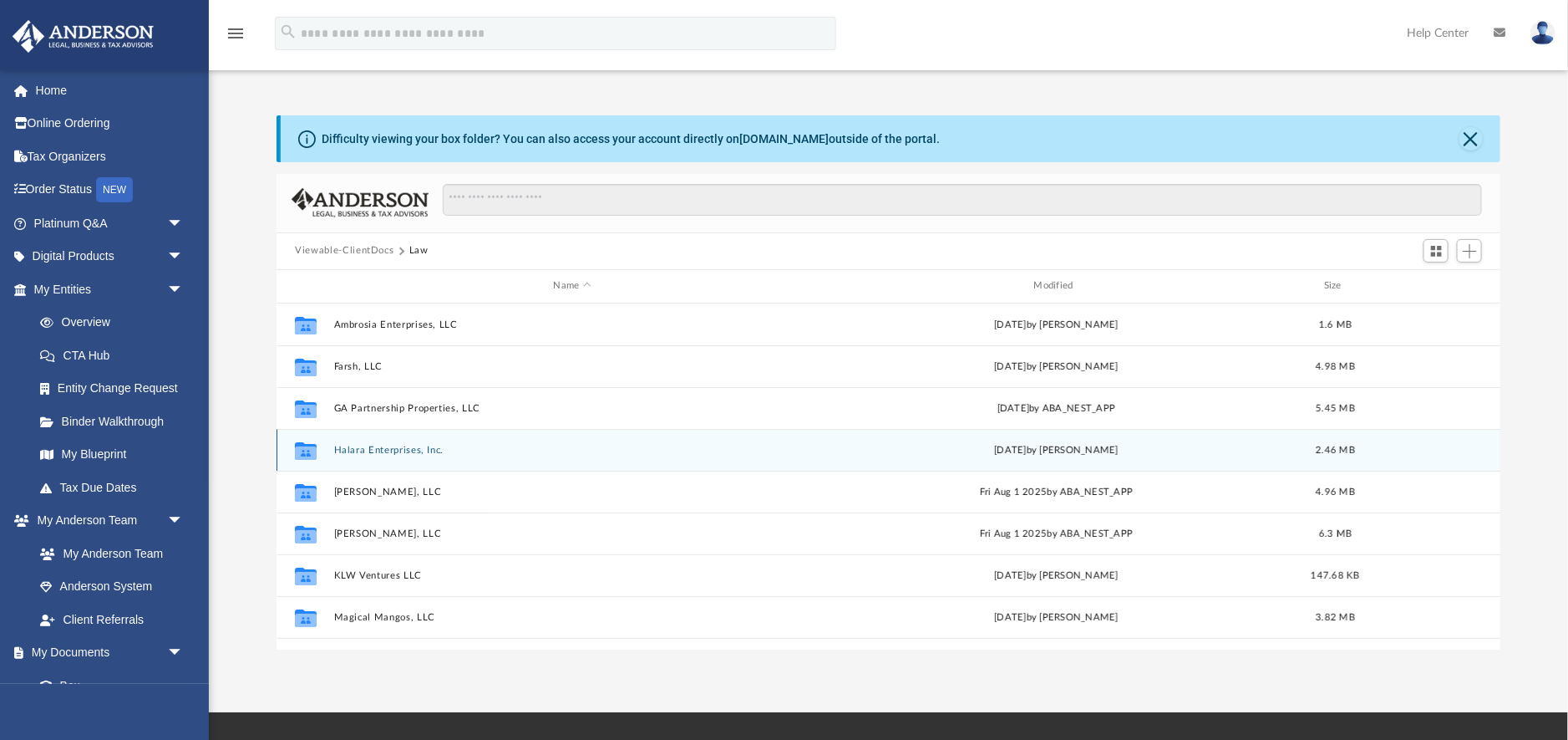
click at [380, 445] on button "Halara Enterprises, Inc." at bounding box center [572, 451] width 477 height 11
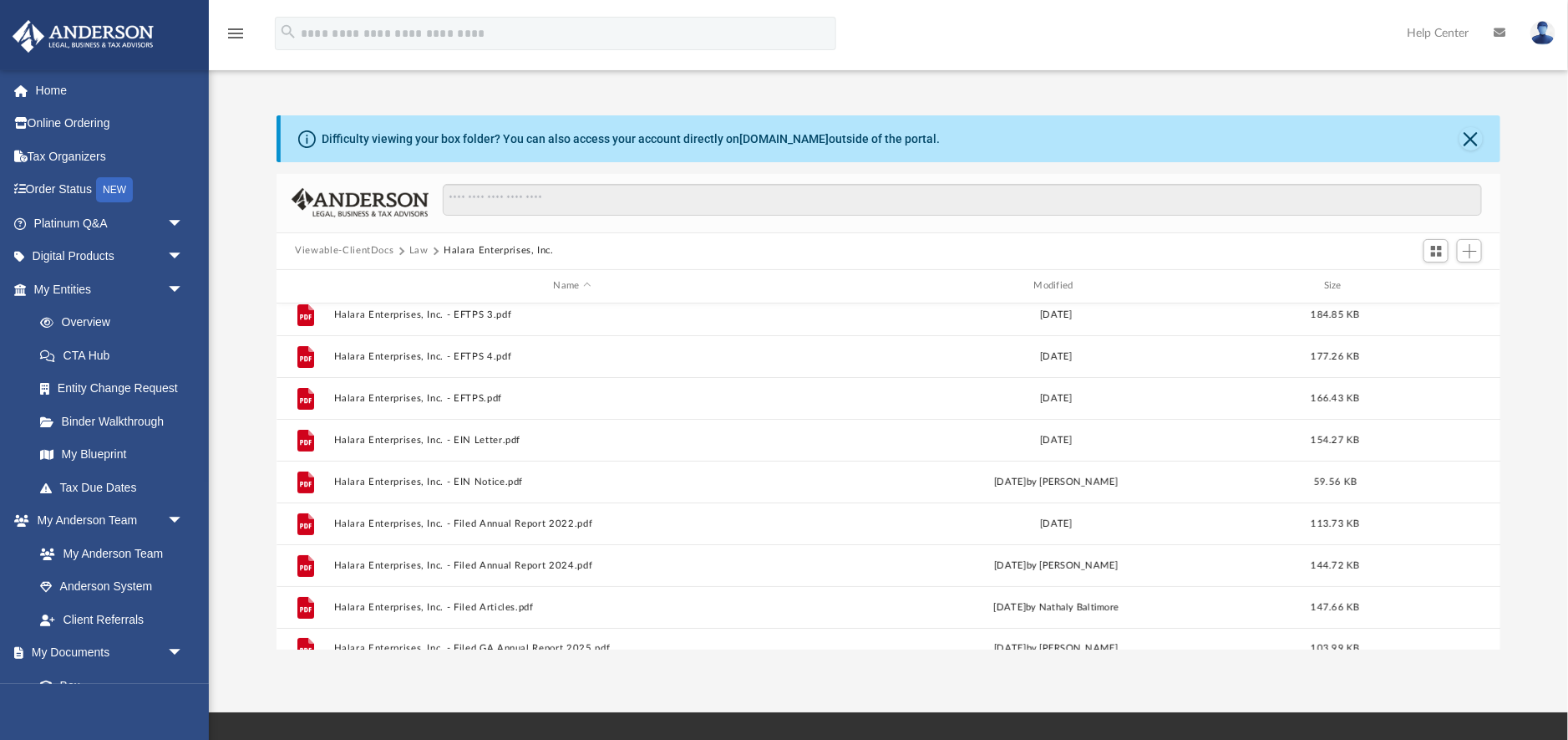
scroll to position [0, 0]
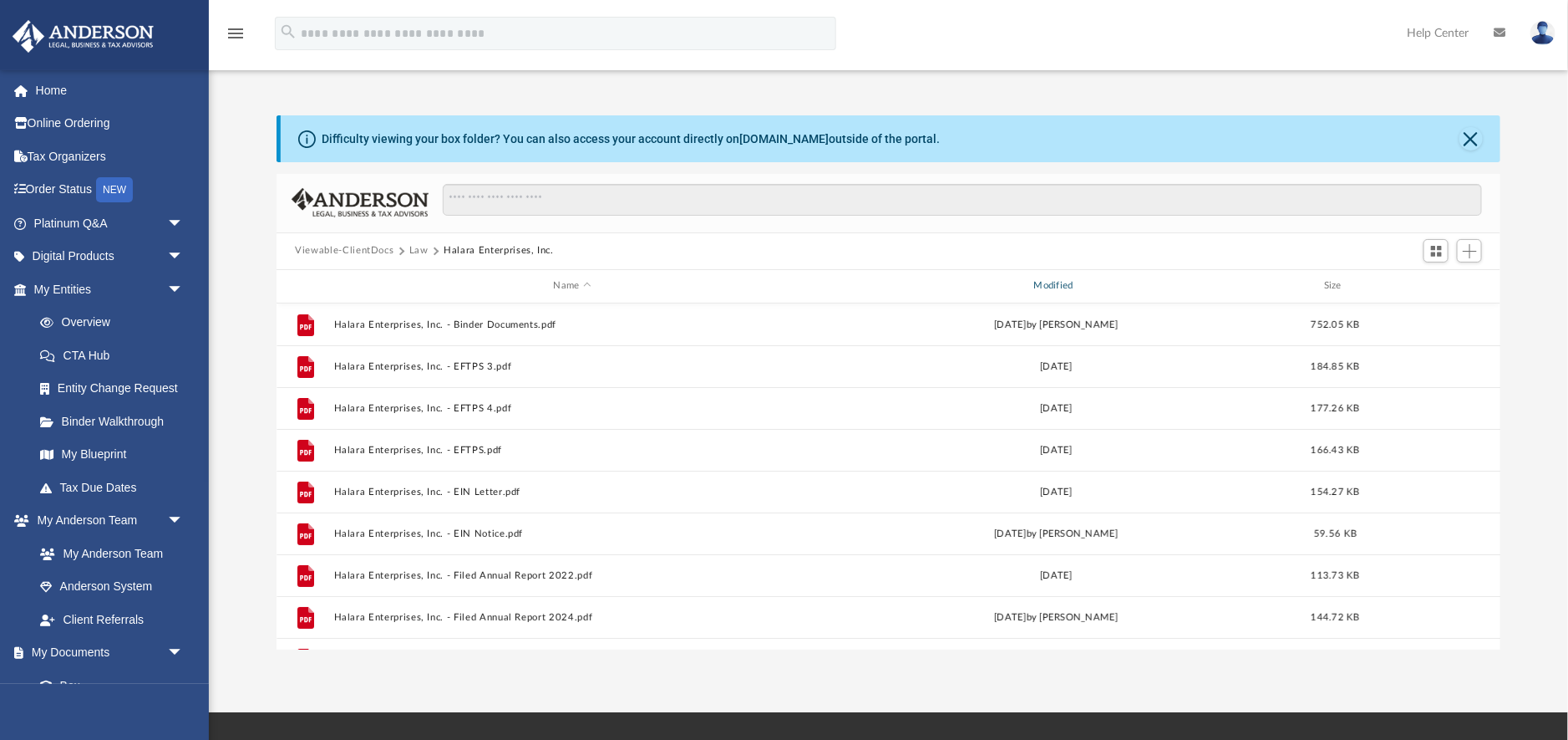
click at [1082, 280] on div "Modified" at bounding box center [1056, 286] width 477 height 15
click at [1440, 253] on span "Switch to Grid View" at bounding box center [1436, 251] width 14 height 14
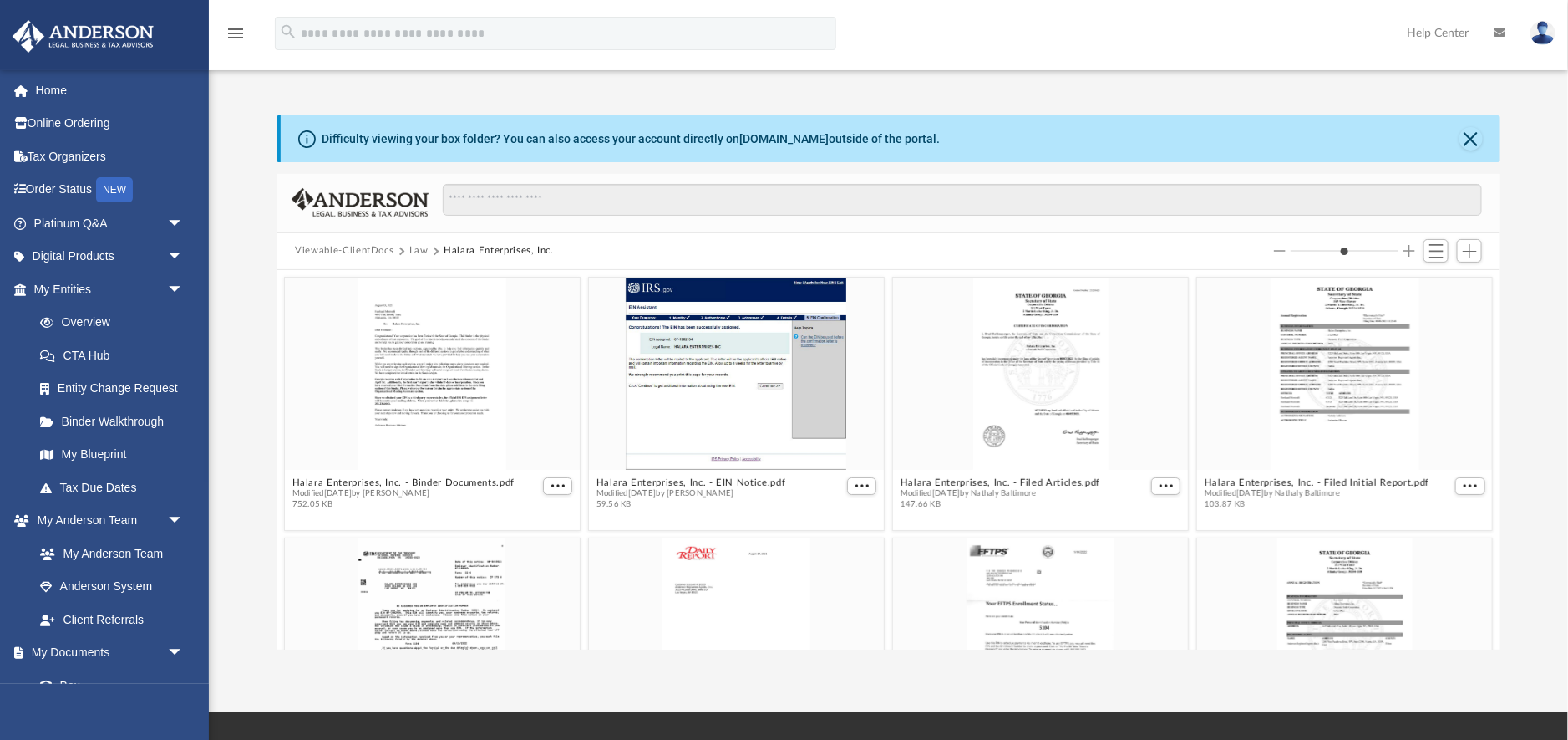
click at [415, 254] on button "Law" at bounding box center [419, 251] width 20 height 15
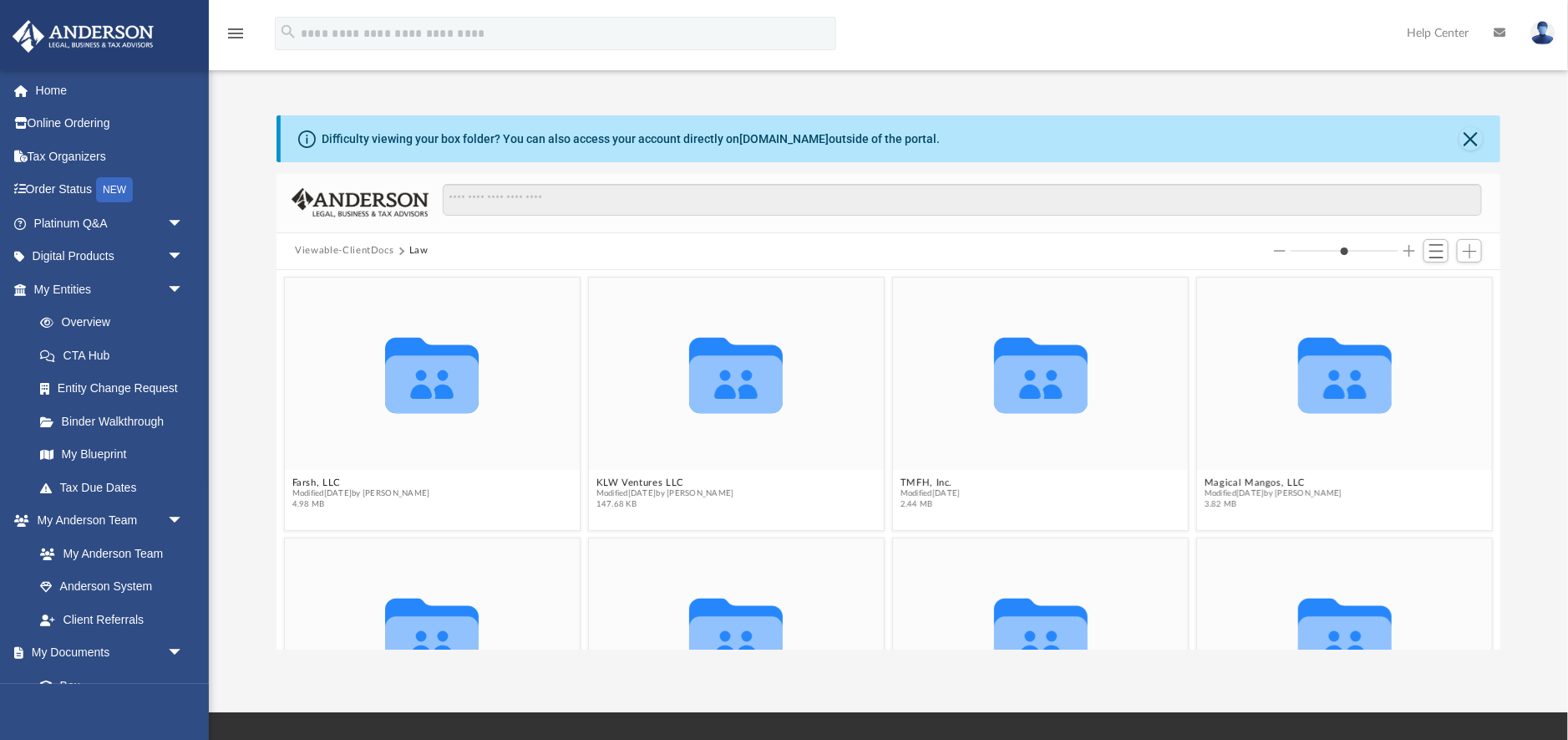
click at [345, 253] on button "Viewable-ClientDocs" at bounding box center [344, 251] width 99 height 15
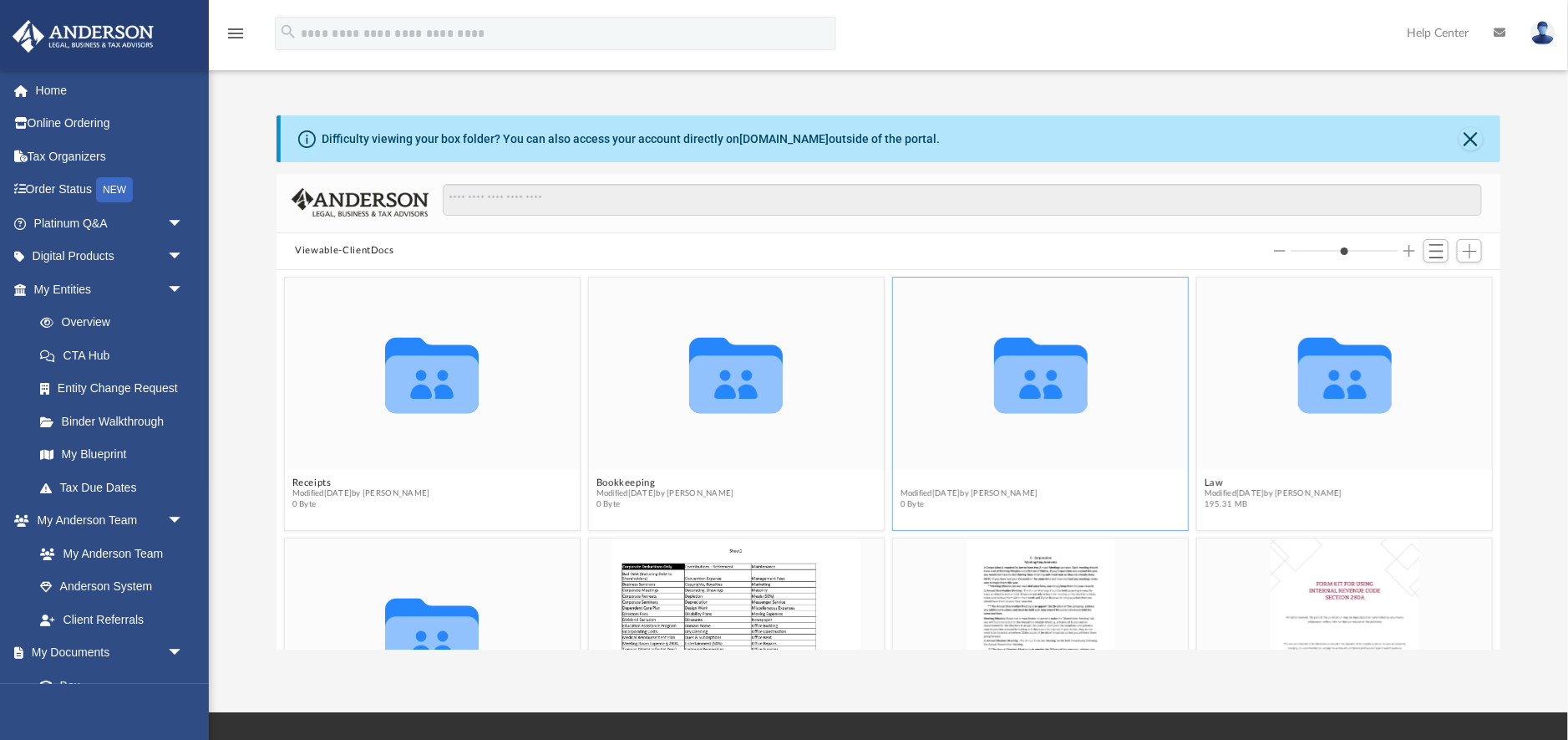
click at [925, 479] on button "Tax" at bounding box center [970, 482] width 138 height 11
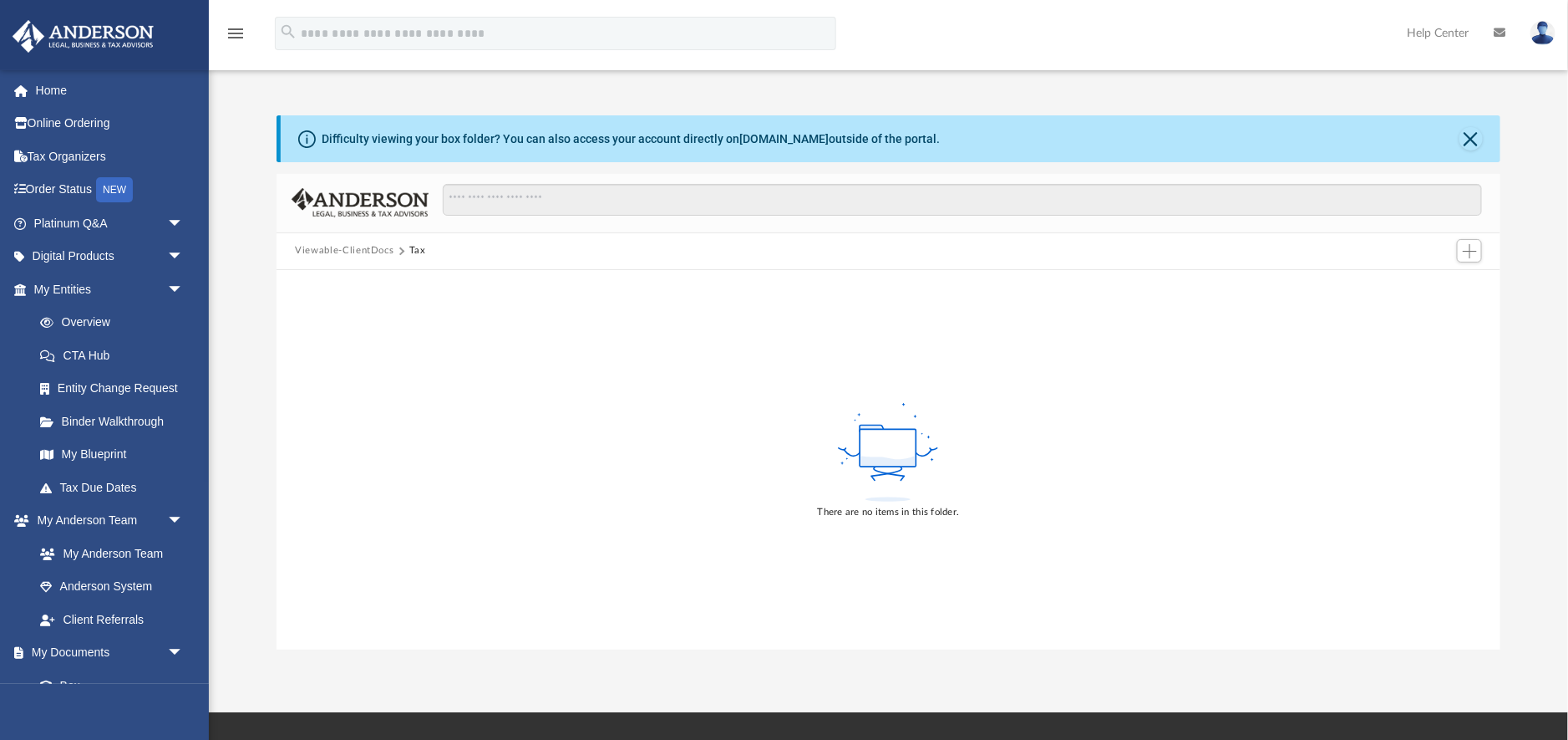
click at [320, 248] on button "Viewable-ClientDocs" at bounding box center [344, 251] width 99 height 15
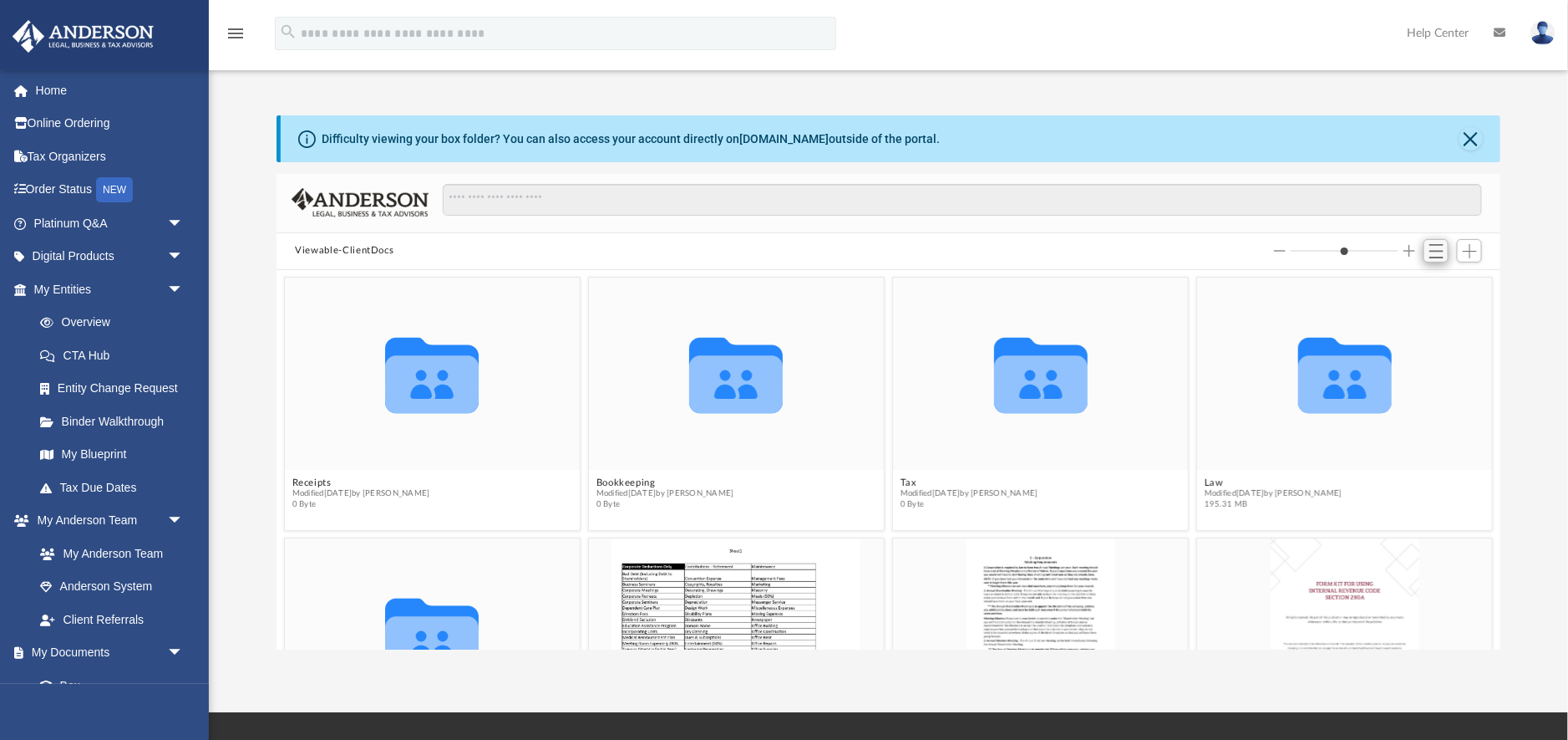
scroll to position [381, 1223]
click at [1451, 249] on div at bounding box center [1381, 251] width 213 height 31
click at [1442, 248] on span "Switch to List View" at bounding box center [1436, 251] width 14 height 14
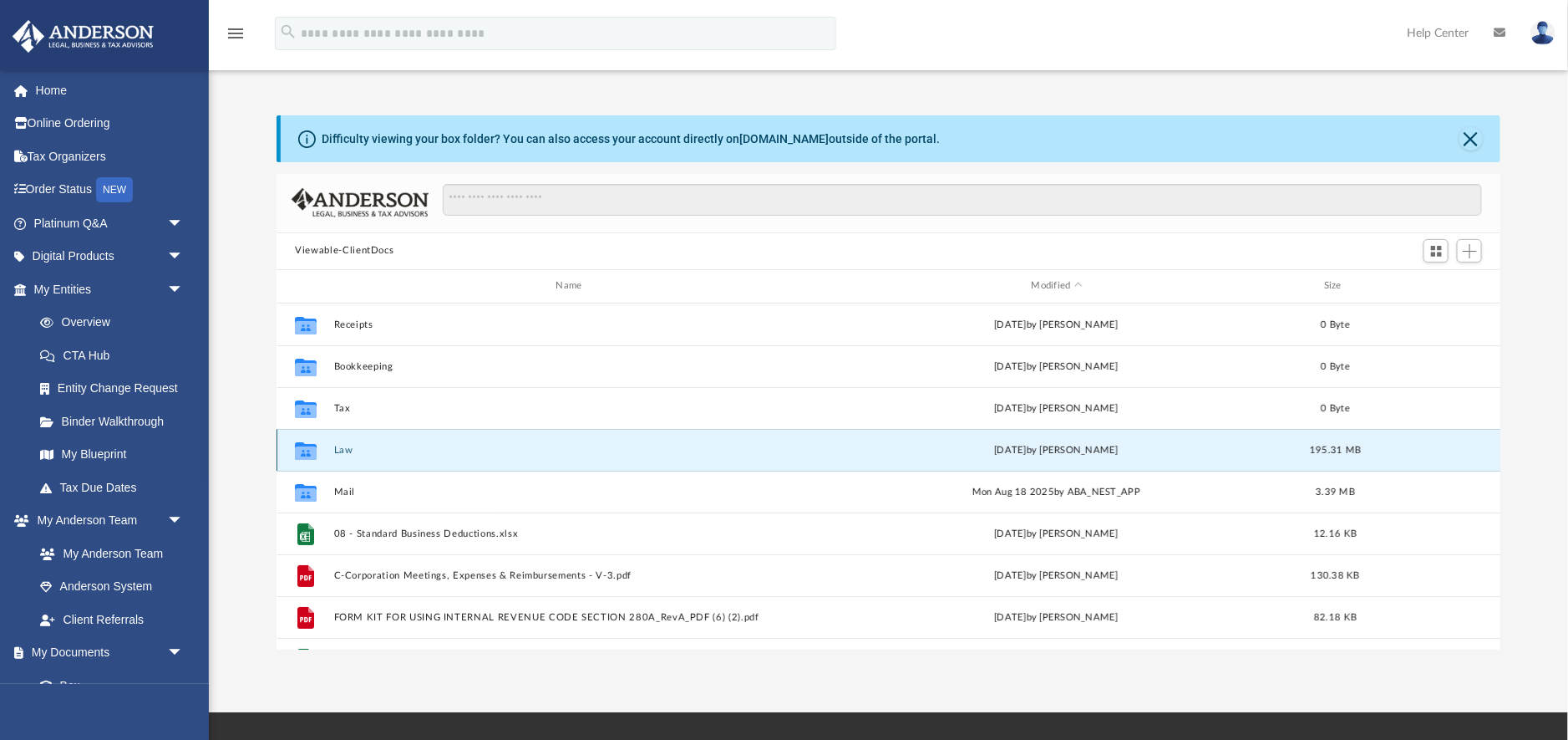
click at [345, 447] on button "Law" at bounding box center [572, 451] width 477 height 11
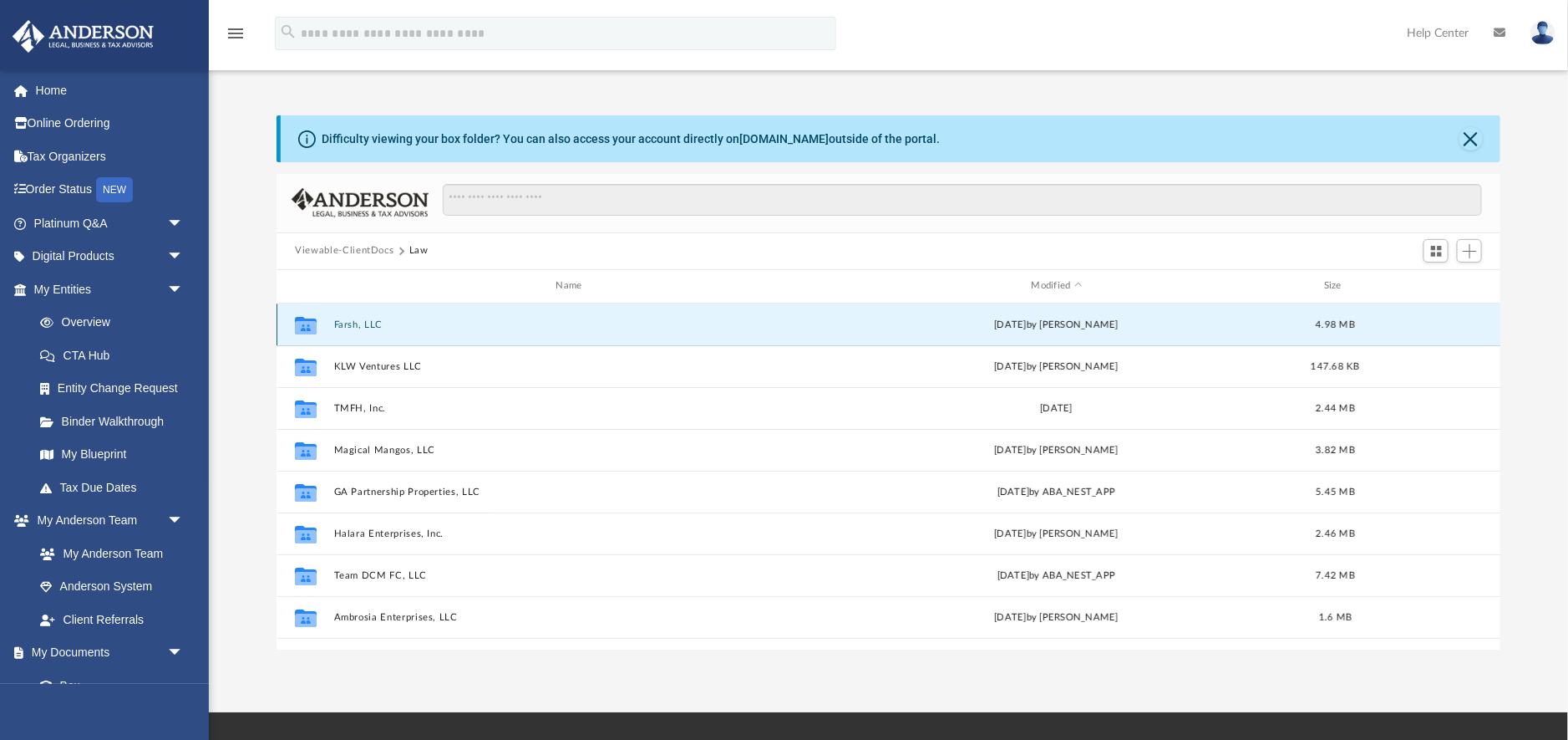
click at [372, 325] on button "Farsh, LLC" at bounding box center [572, 325] width 477 height 11
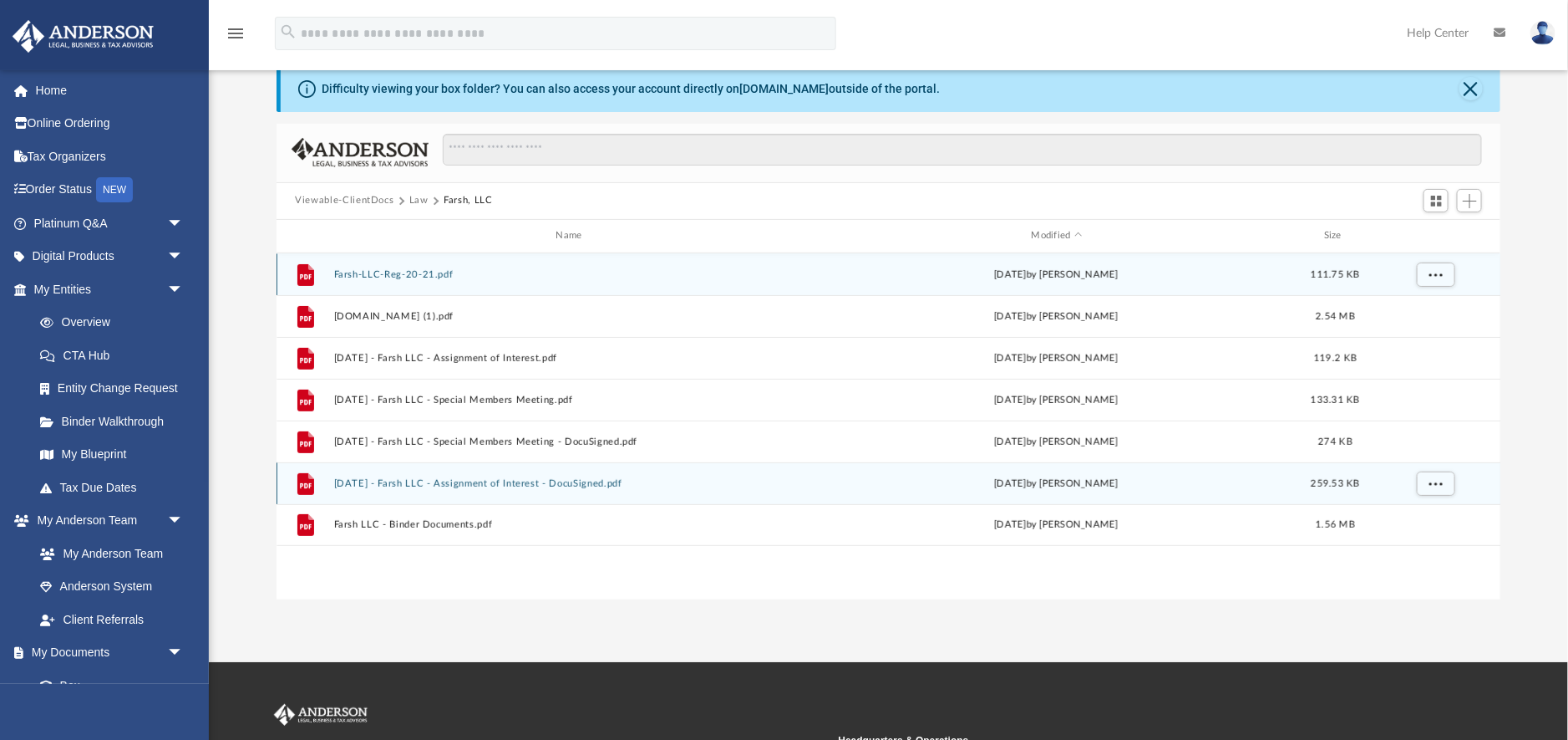
scroll to position [0, 0]
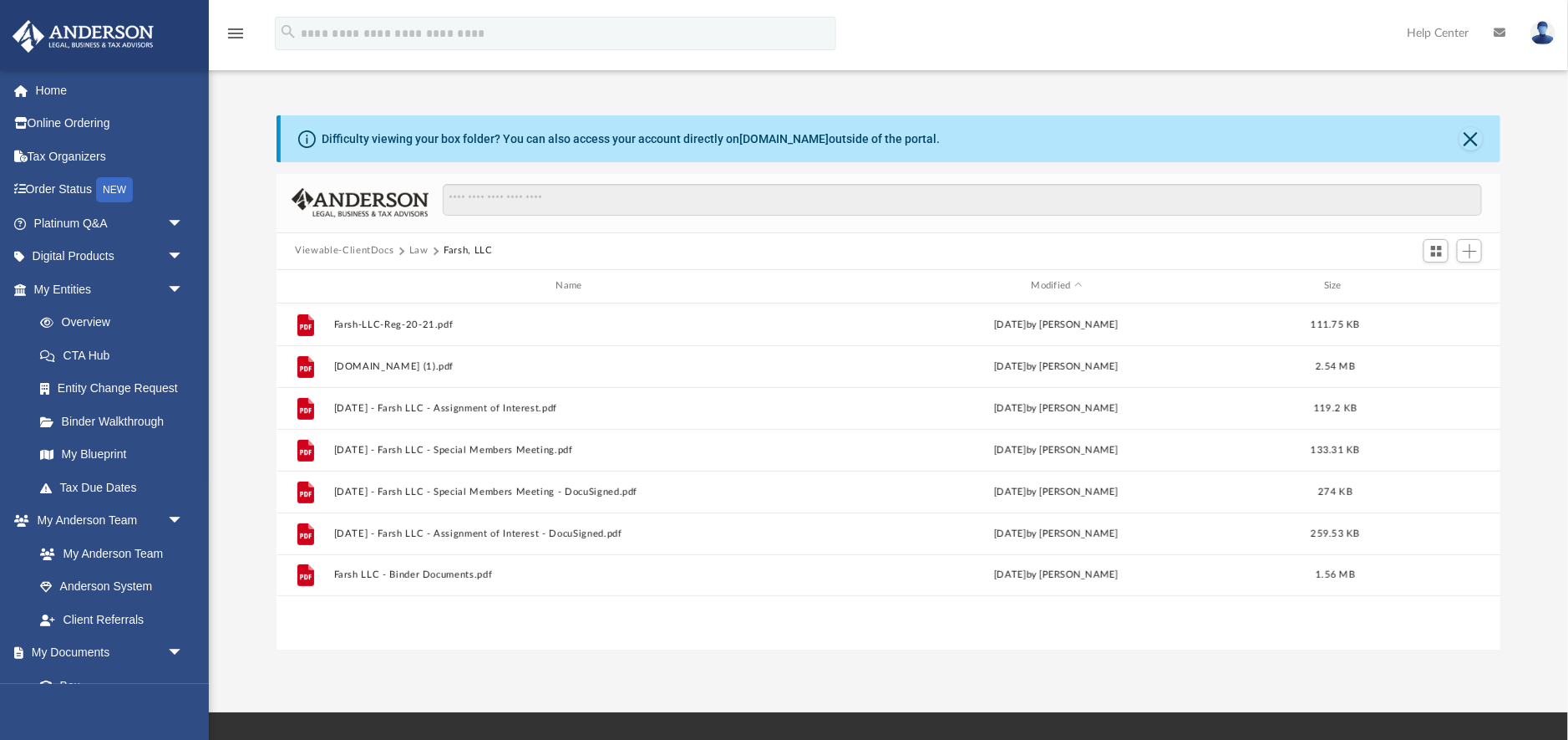
click at [418, 254] on button "Law" at bounding box center [419, 251] width 20 height 15
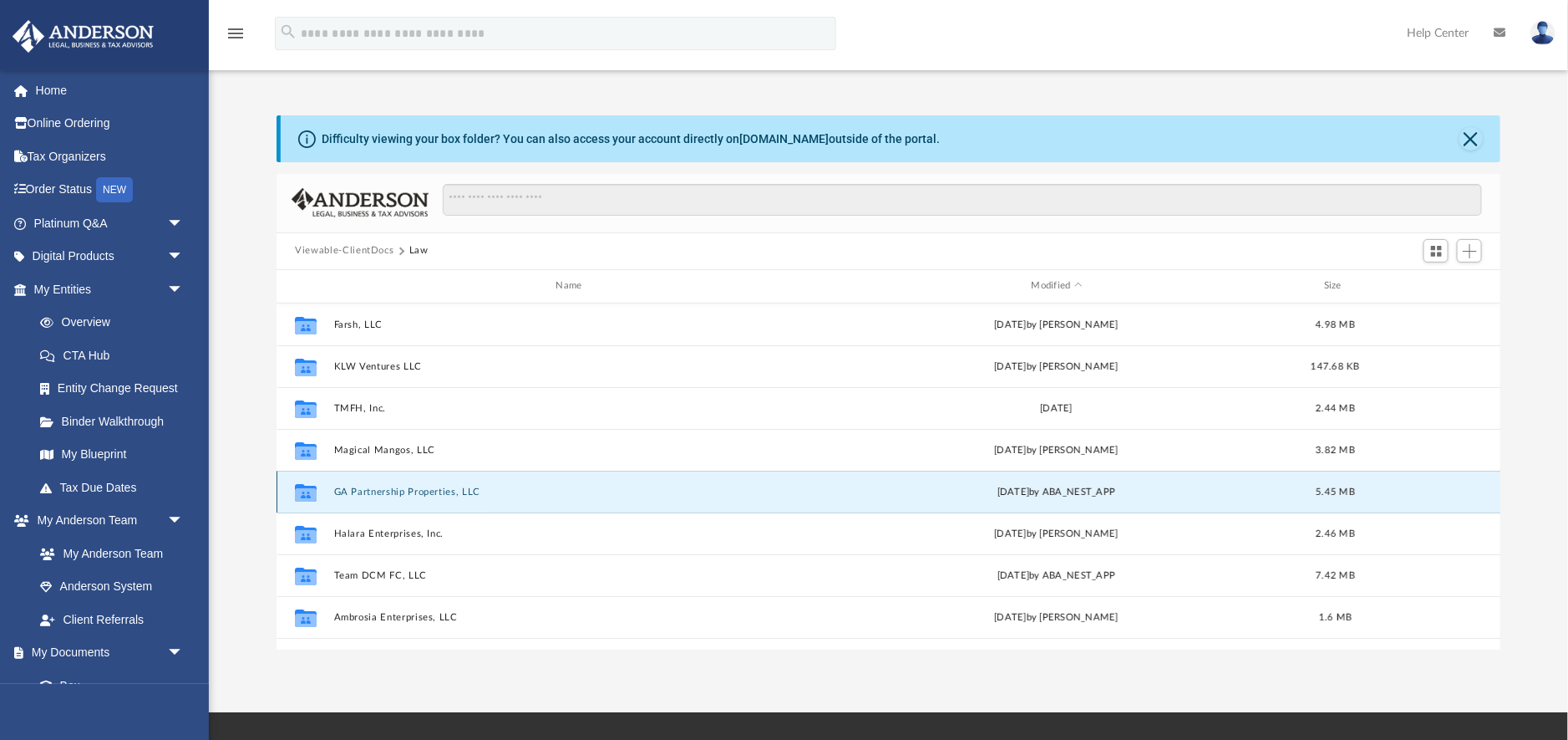
click at [382, 488] on button "GA Partnership Properties, LLC" at bounding box center [572, 492] width 477 height 11
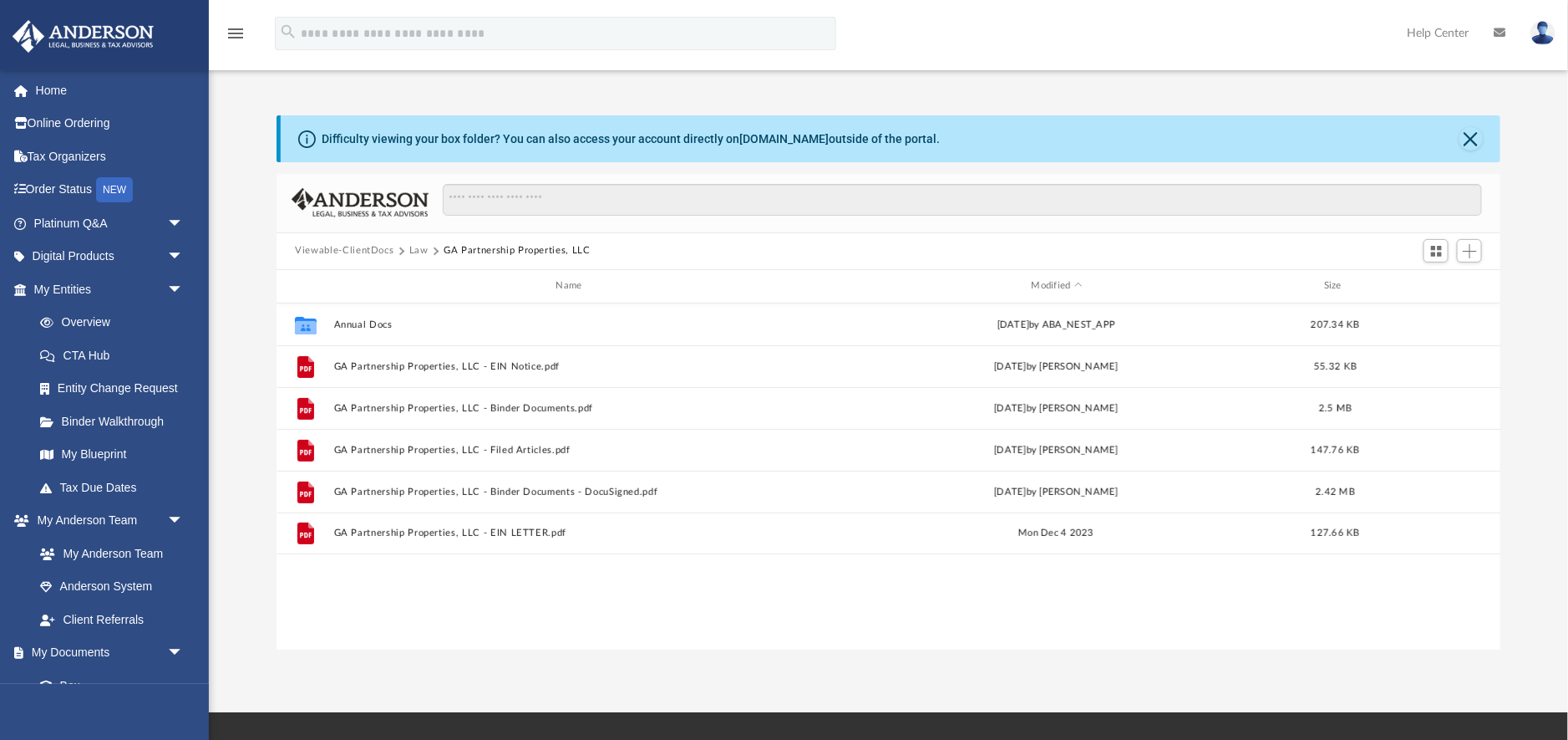
click at [418, 251] on button "Law" at bounding box center [419, 251] width 20 height 15
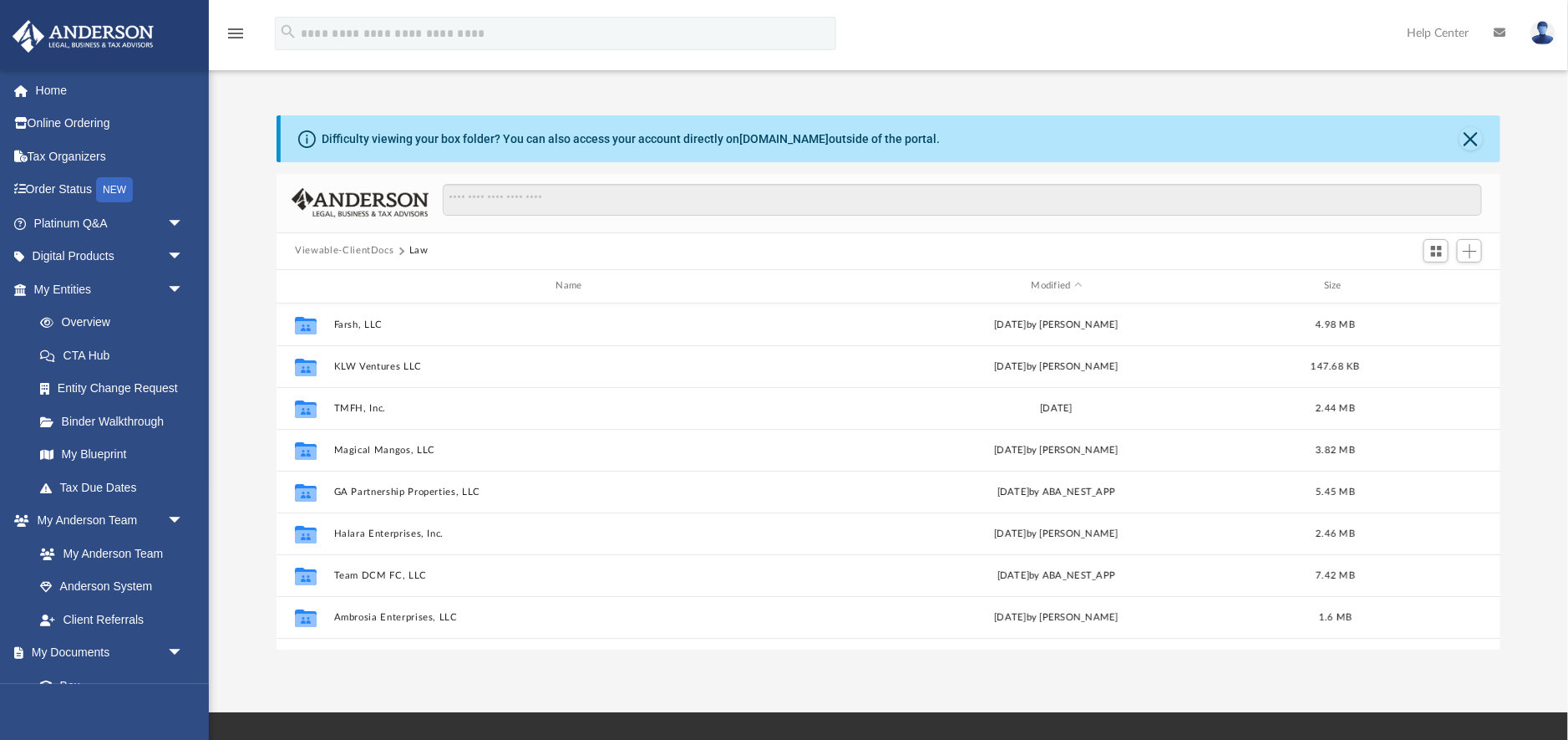
click at [344, 247] on button "Viewable-ClientDocs" at bounding box center [344, 251] width 99 height 15
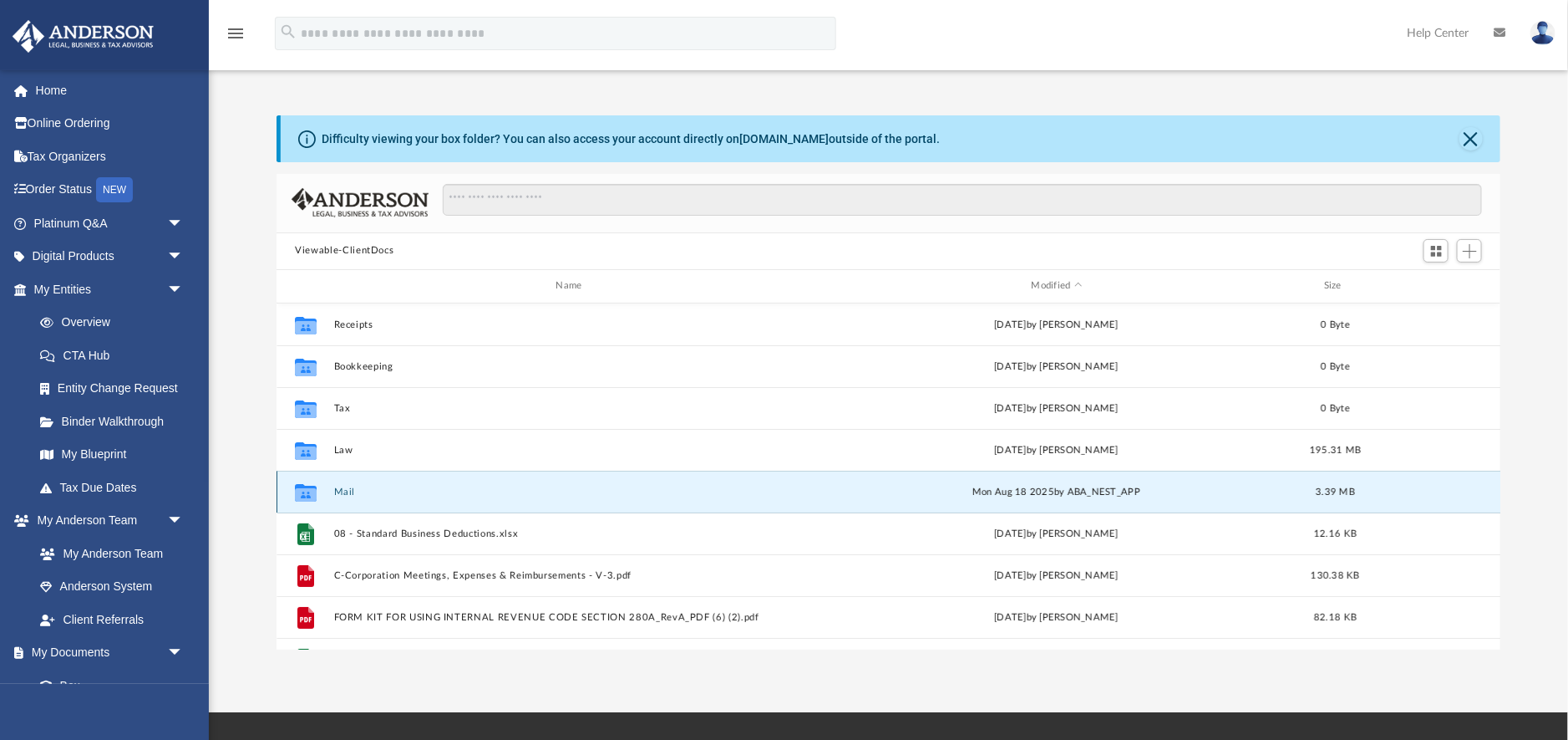
click at [344, 487] on button "Mail" at bounding box center [572, 492] width 477 height 11
